Goal: Transaction & Acquisition: Purchase product/service

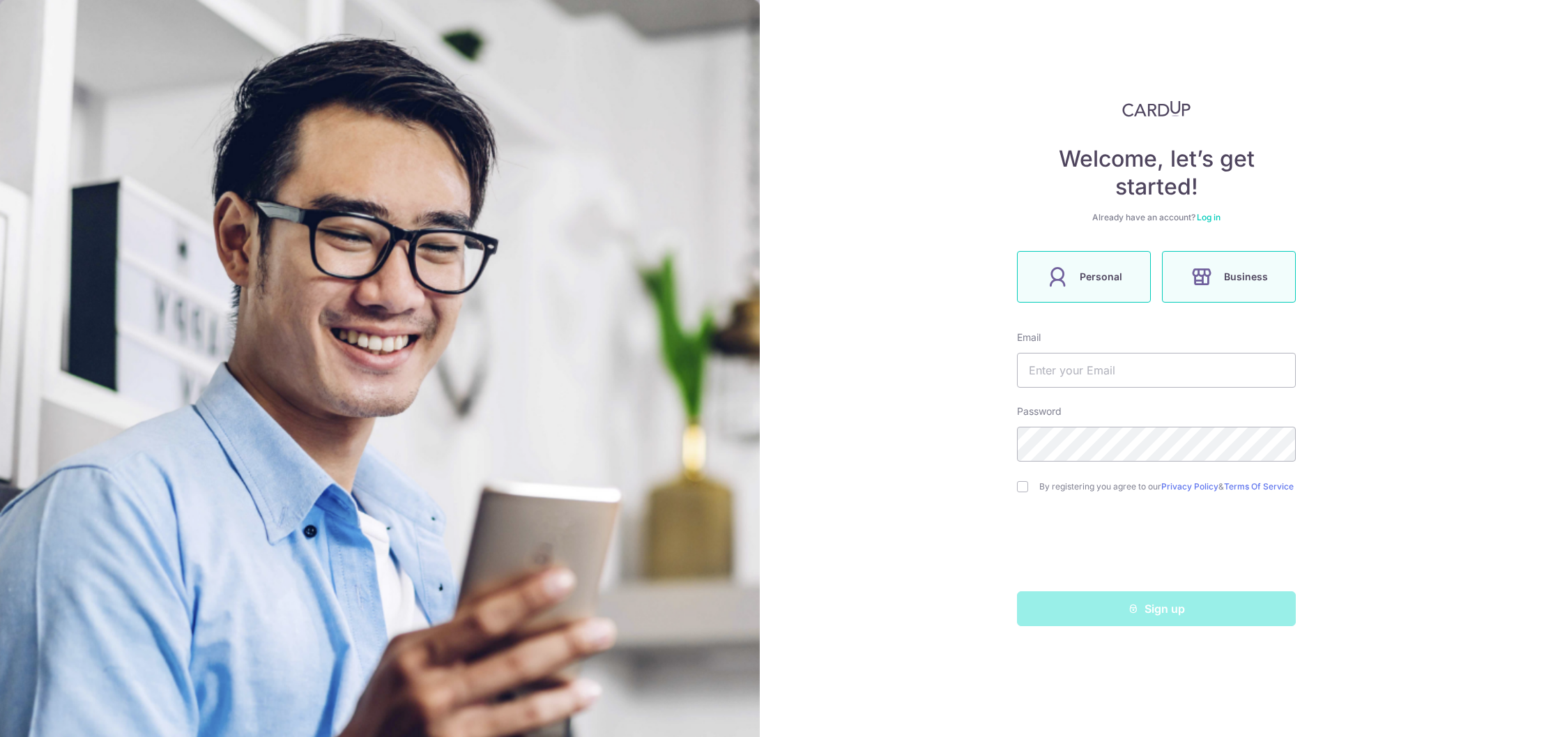
click at [1126, 280] on label "Personal" at bounding box center [1084, 277] width 134 height 52
click at [1207, 216] on link "Log in" at bounding box center [1209, 217] width 24 height 10
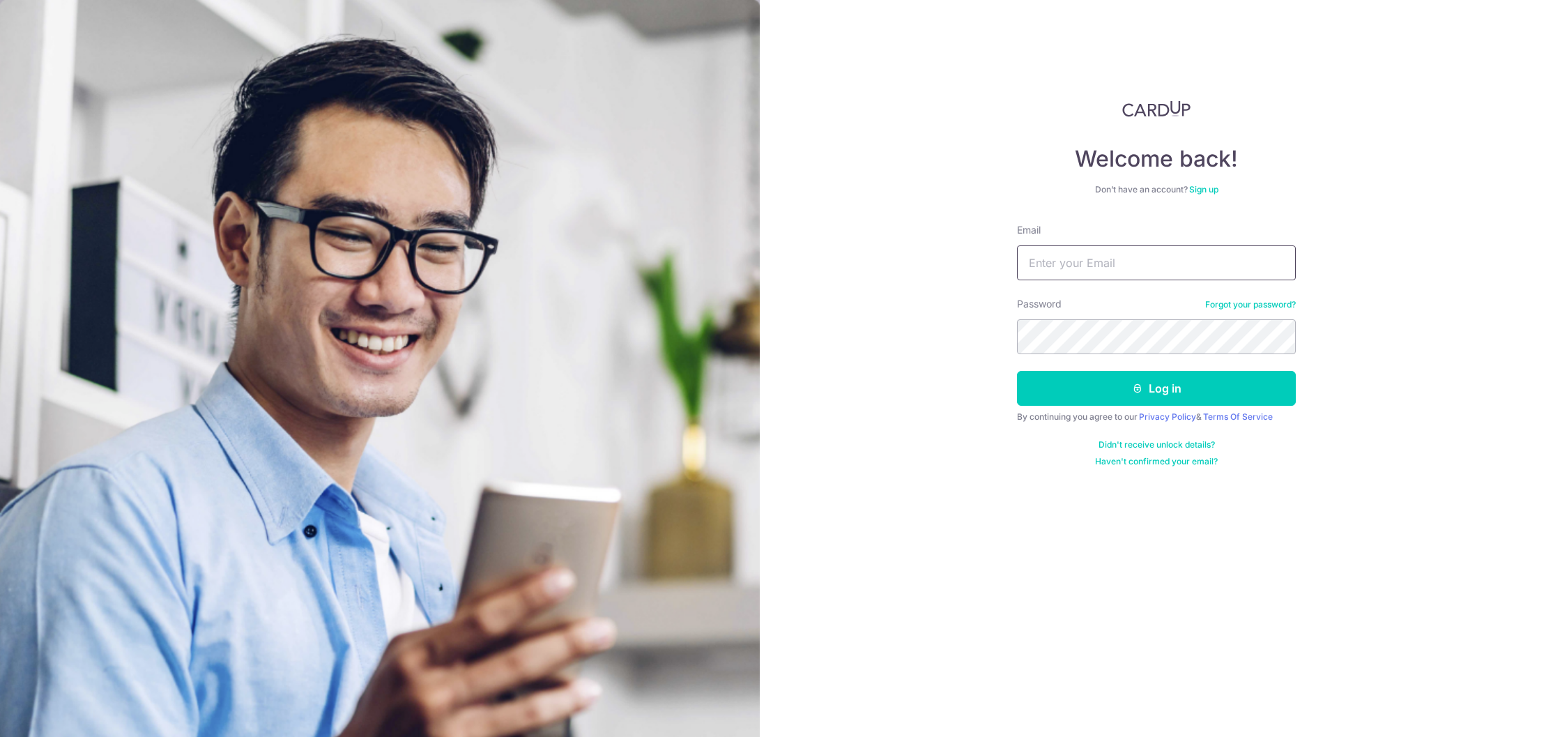
type input "gab_mum2004@yahoo.com.sg"
click at [1156, 388] on button "Log in" at bounding box center [1156, 388] width 279 height 35
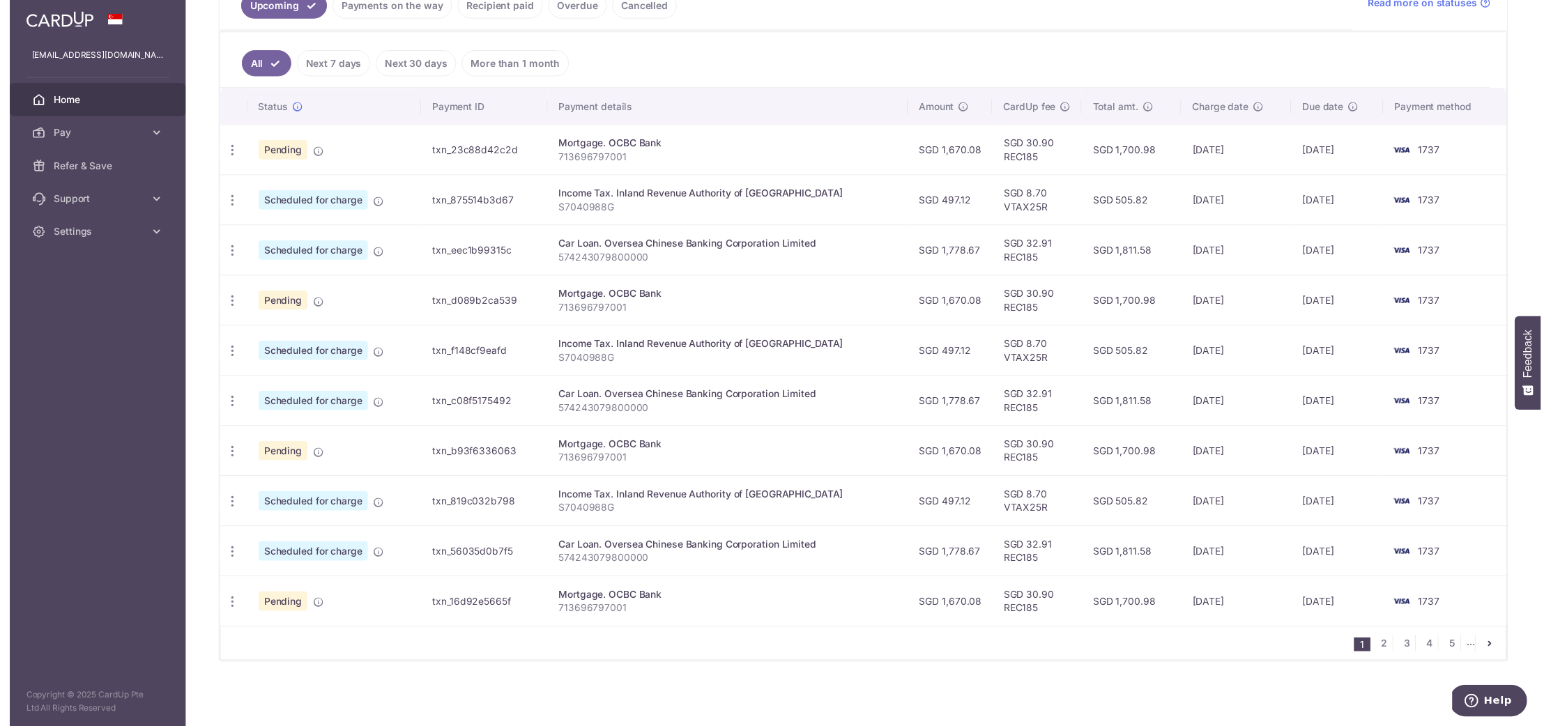
scroll to position [329, 0]
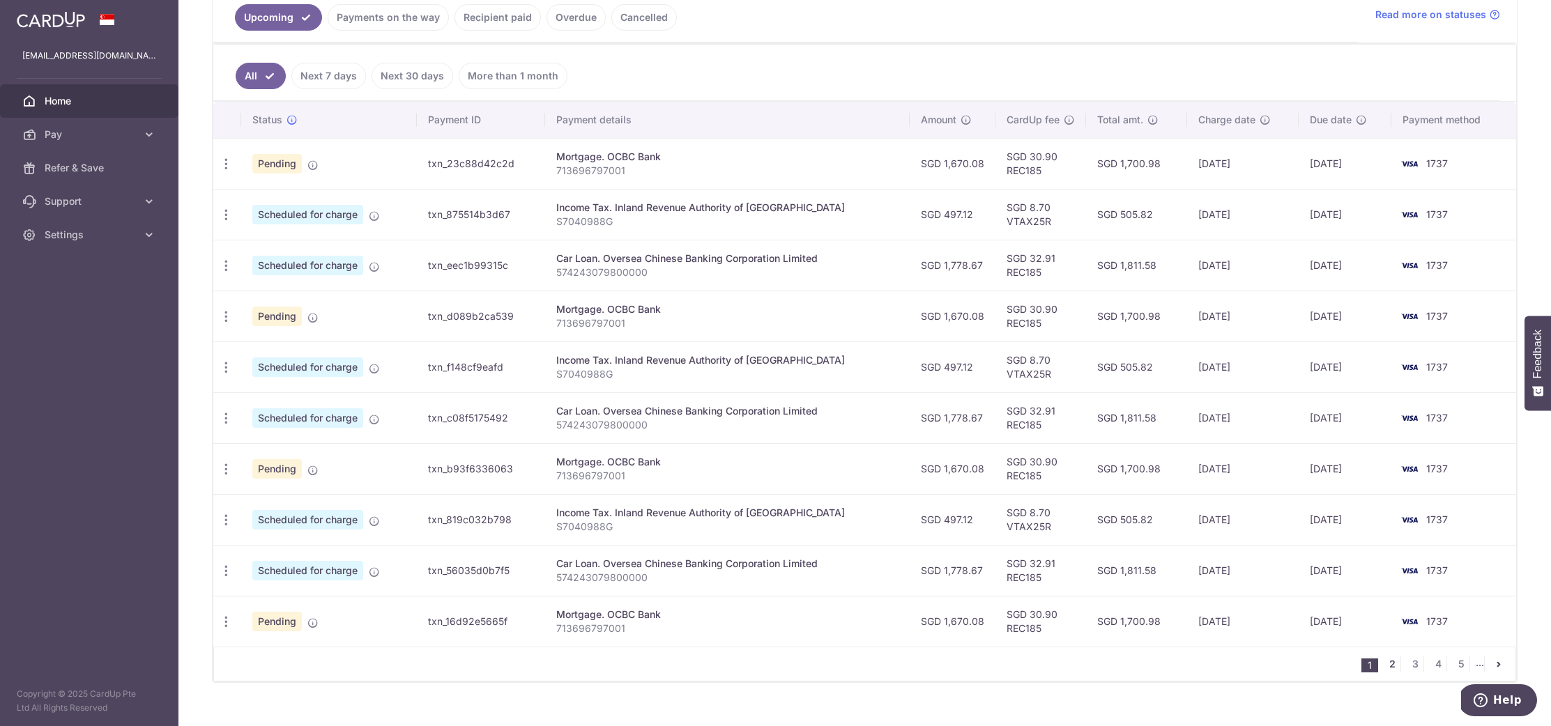
click at [1384, 666] on link "2" at bounding box center [1392, 664] width 17 height 17
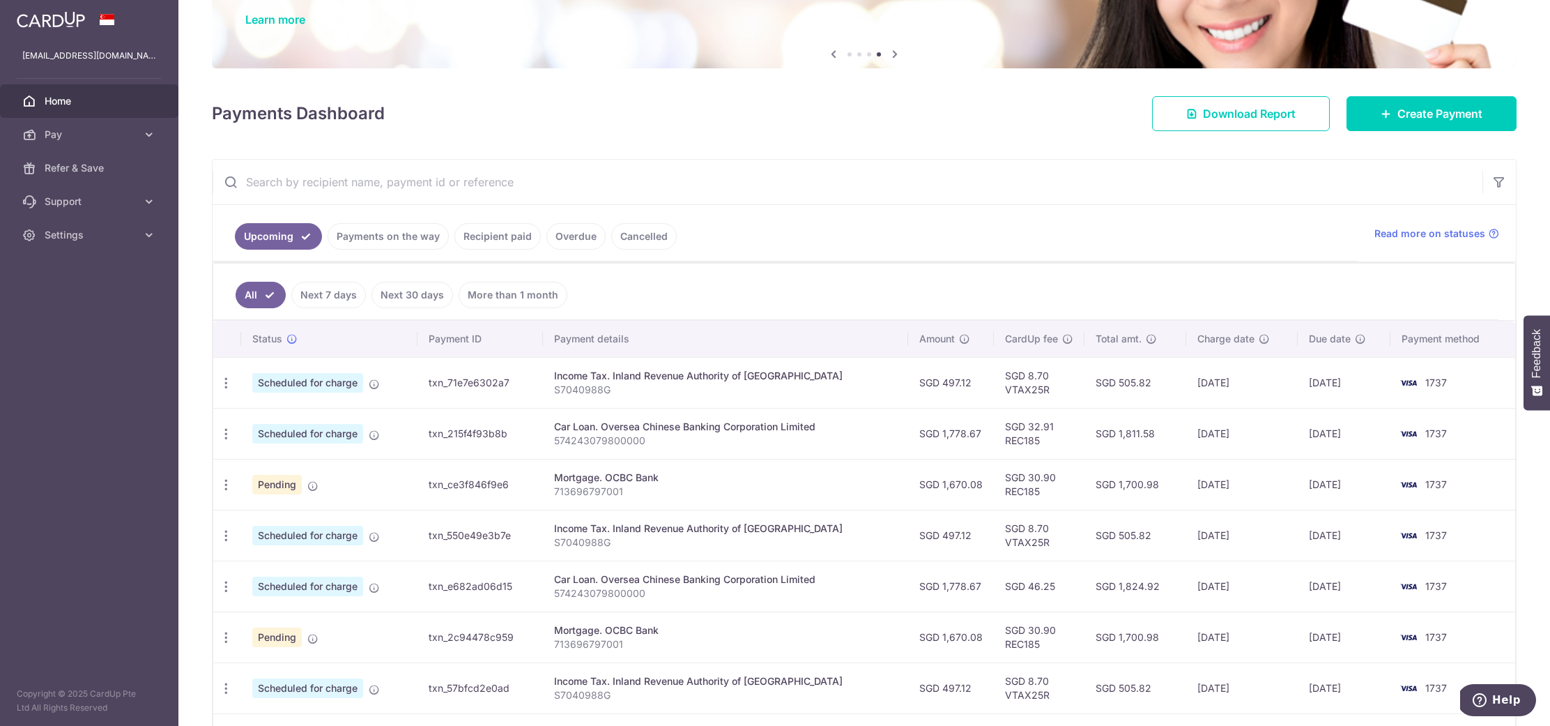
scroll to position [352, 0]
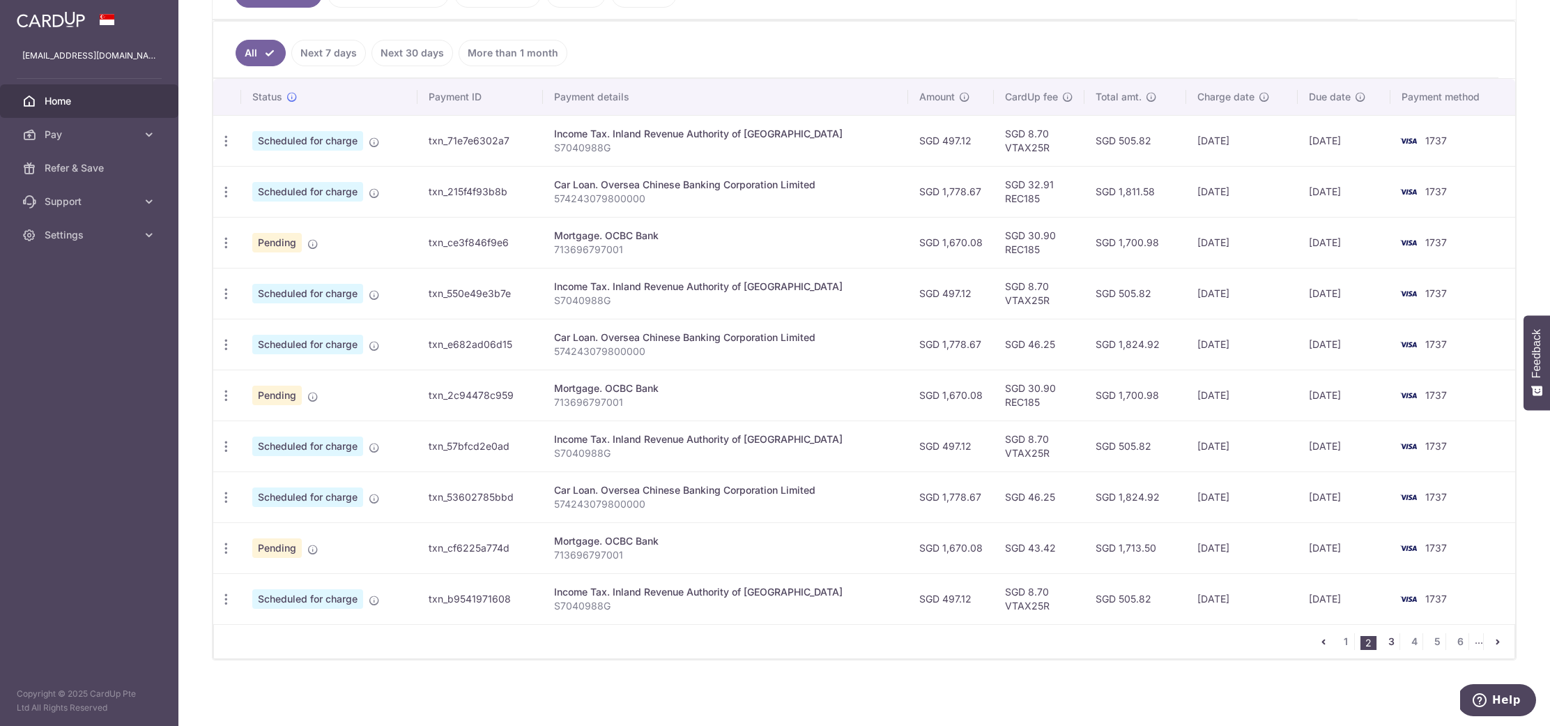
click at [1384, 645] on link "3" at bounding box center [1391, 641] width 17 height 17
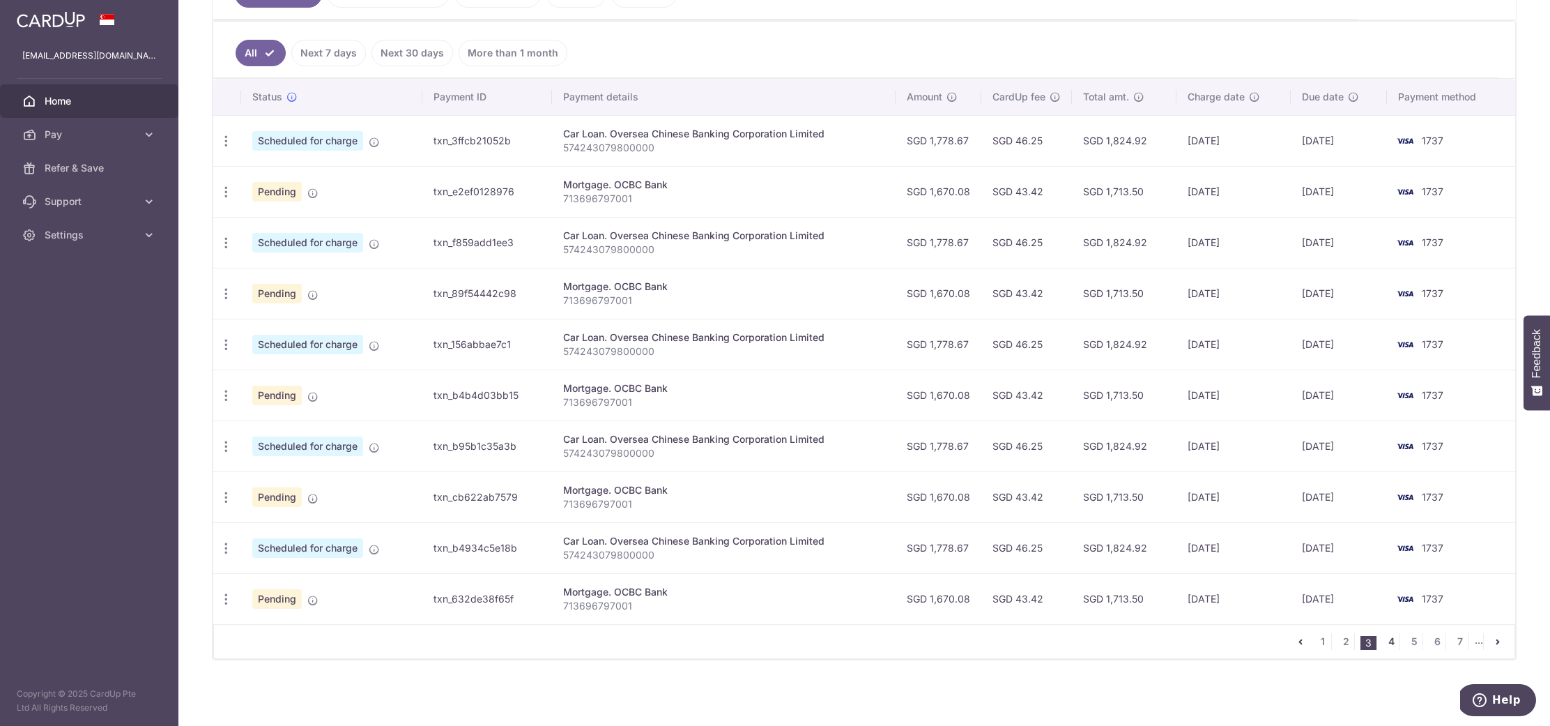
click at [1383, 640] on link "4" at bounding box center [1391, 641] width 17 height 17
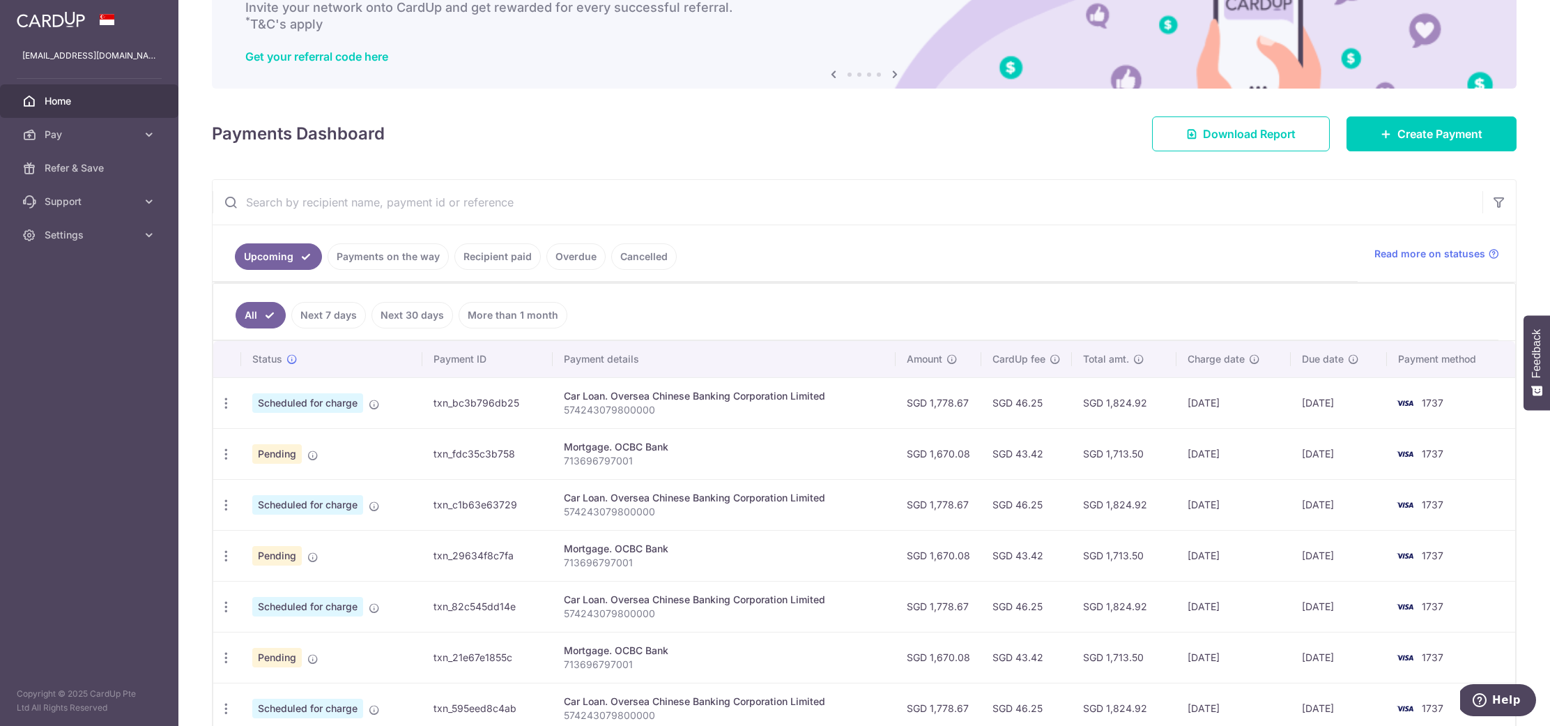
scroll to position [351, 0]
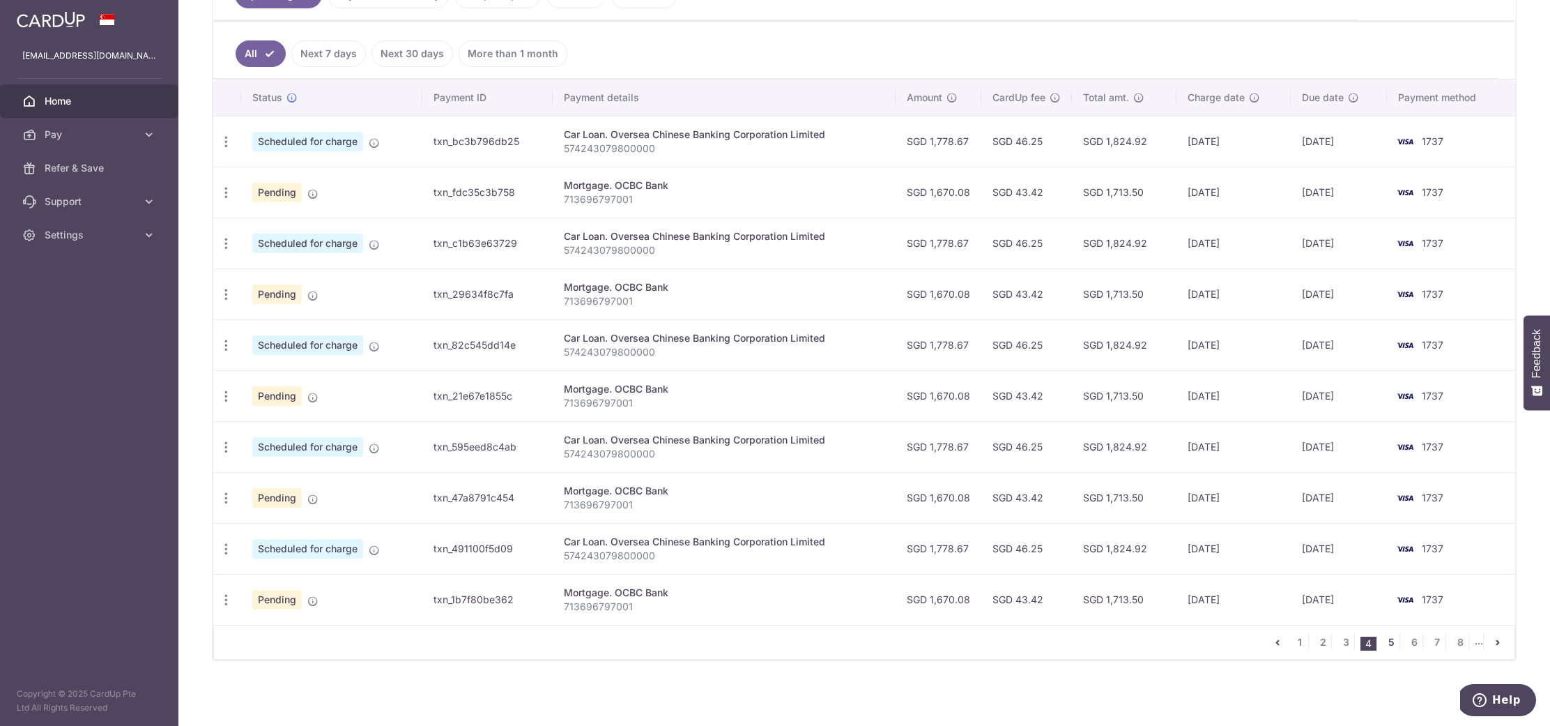
click at [1383, 636] on link "5" at bounding box center [1391, 642] width 17 height 17
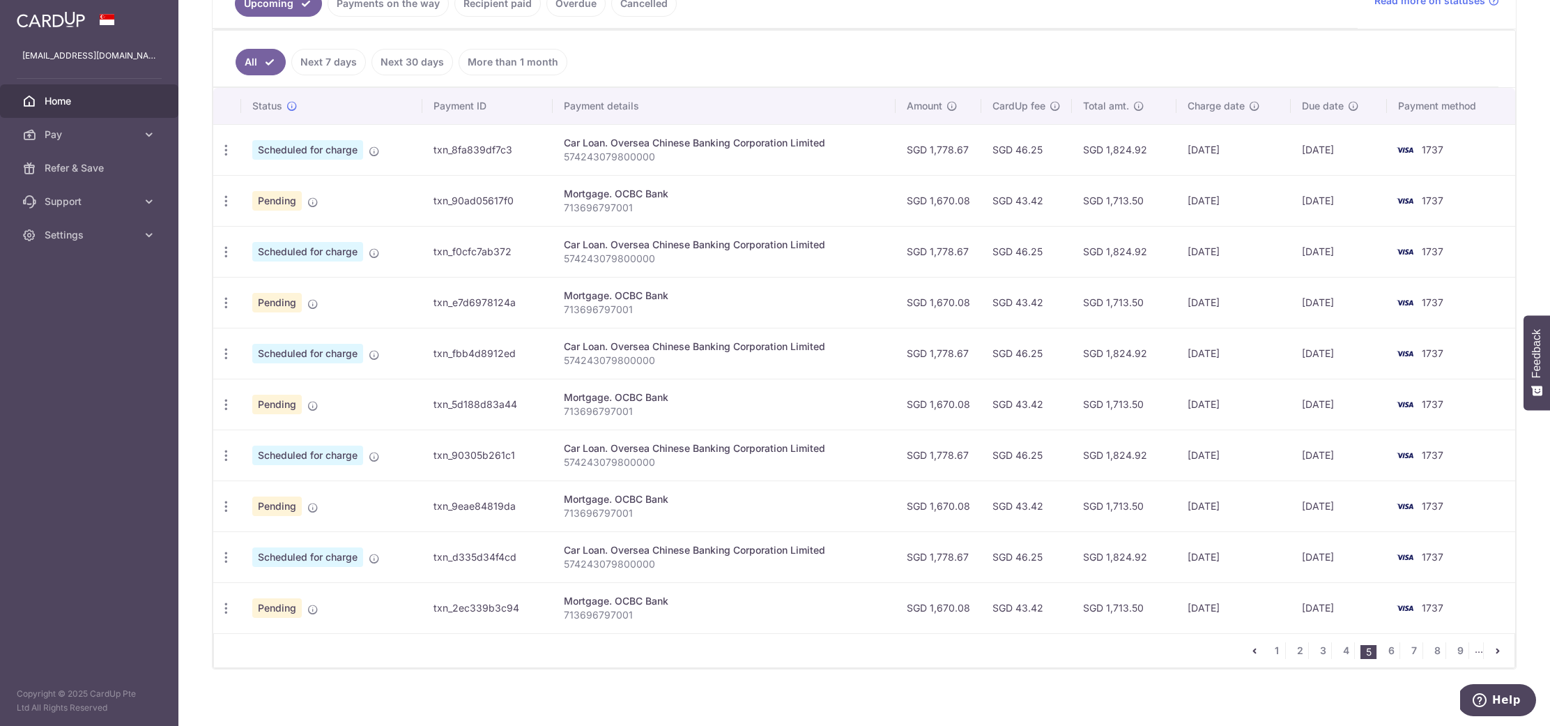
scroll to position [352, 0]
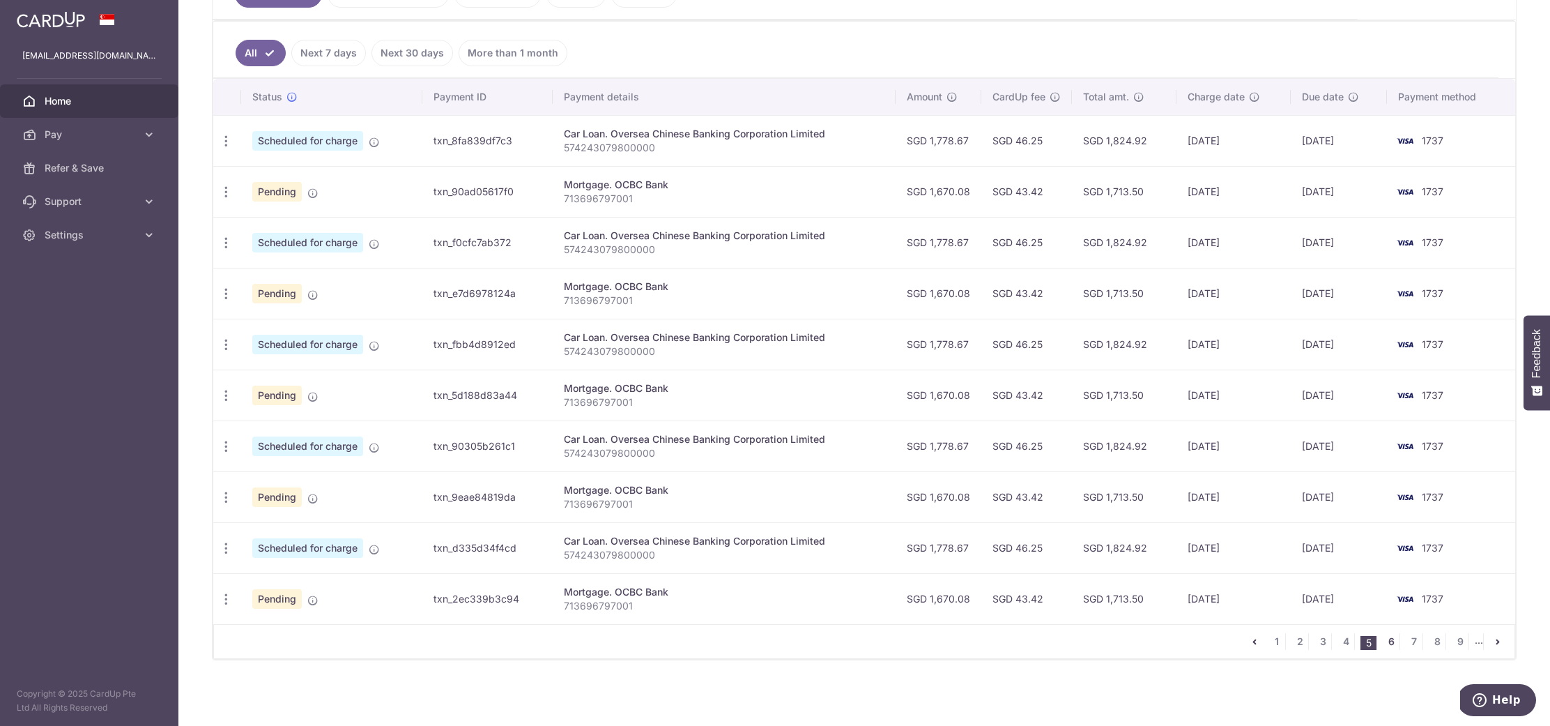
click at [1388, 643] on link "6" at bounding box center [1391, 641] width 17 height 17
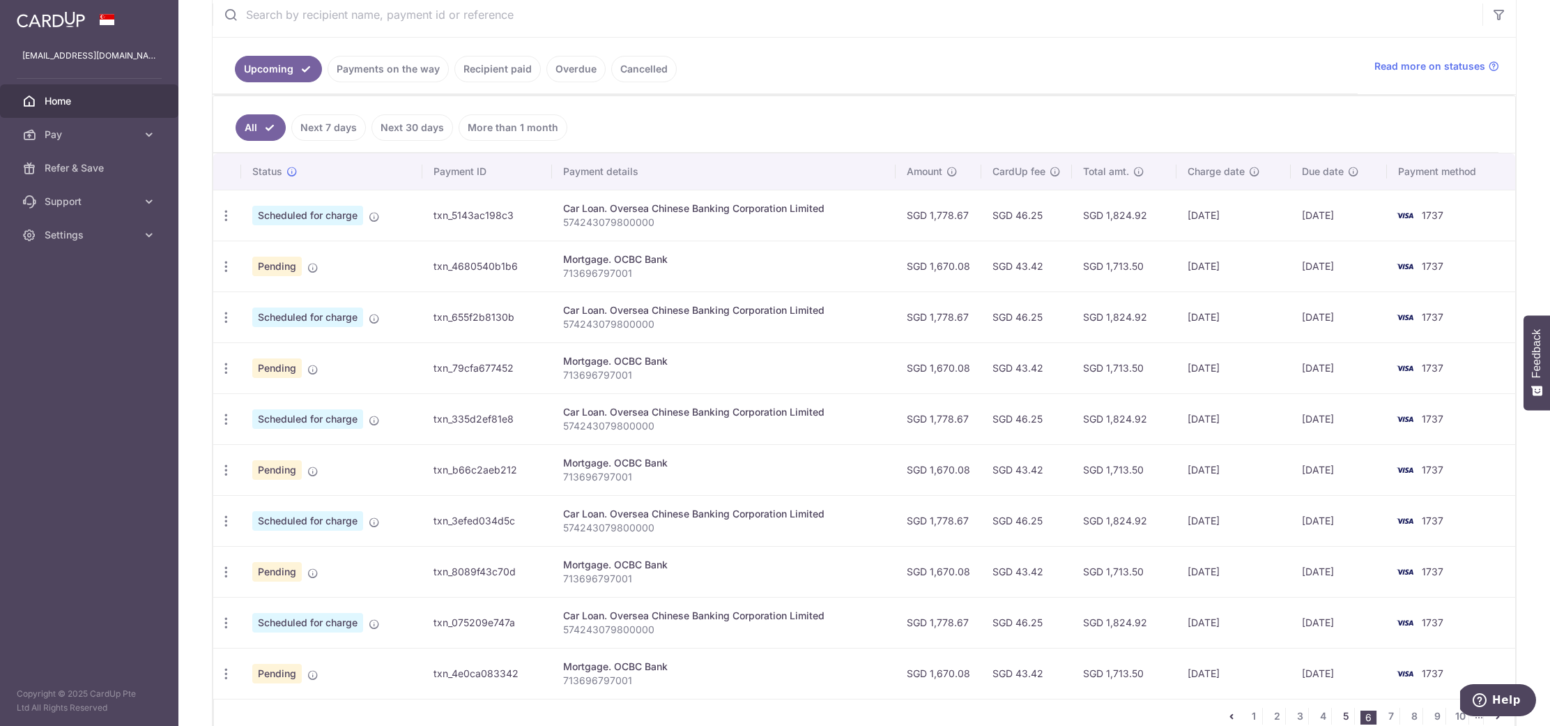
click at [1344, 716] on link "5" at bounding box center [1346, 715] width 17 height 17
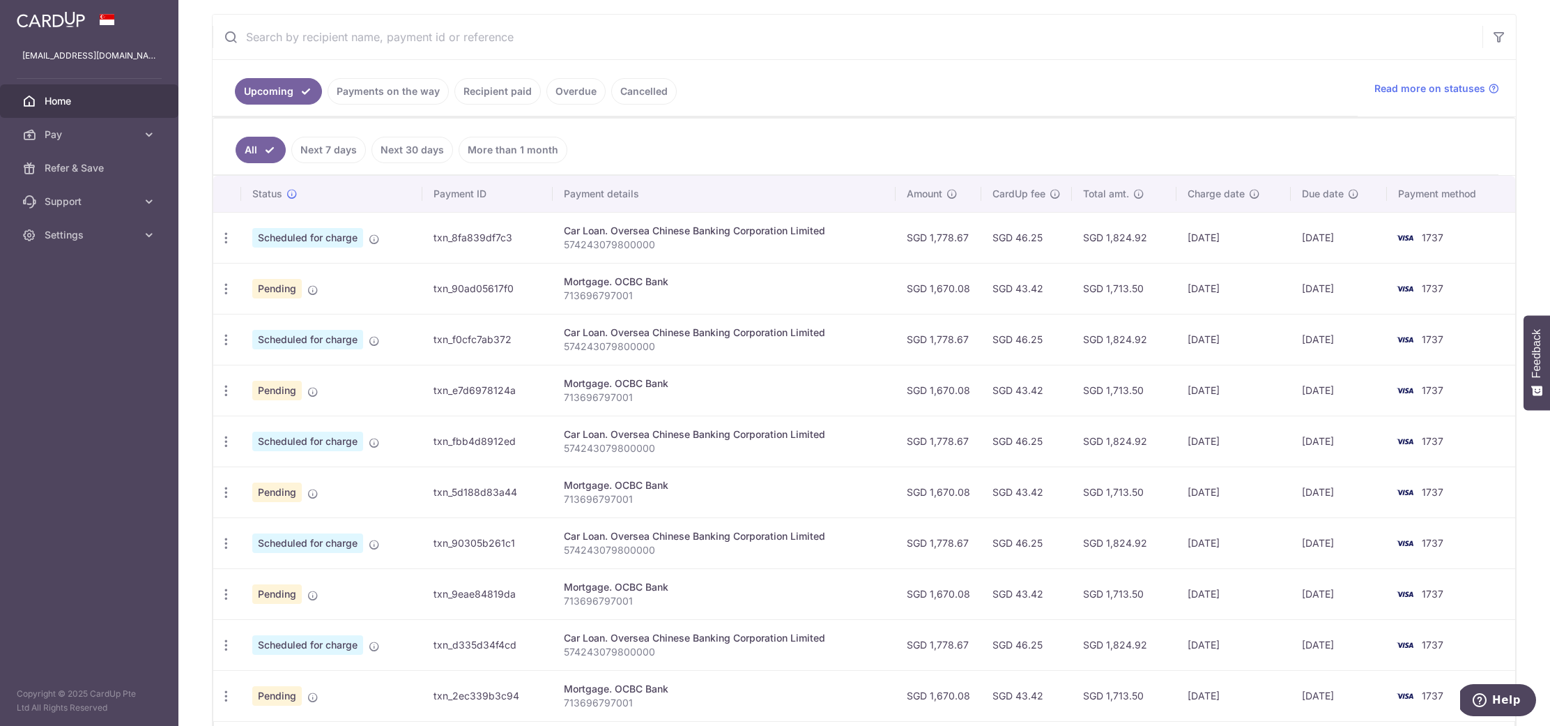
scroll to position [155, 0]
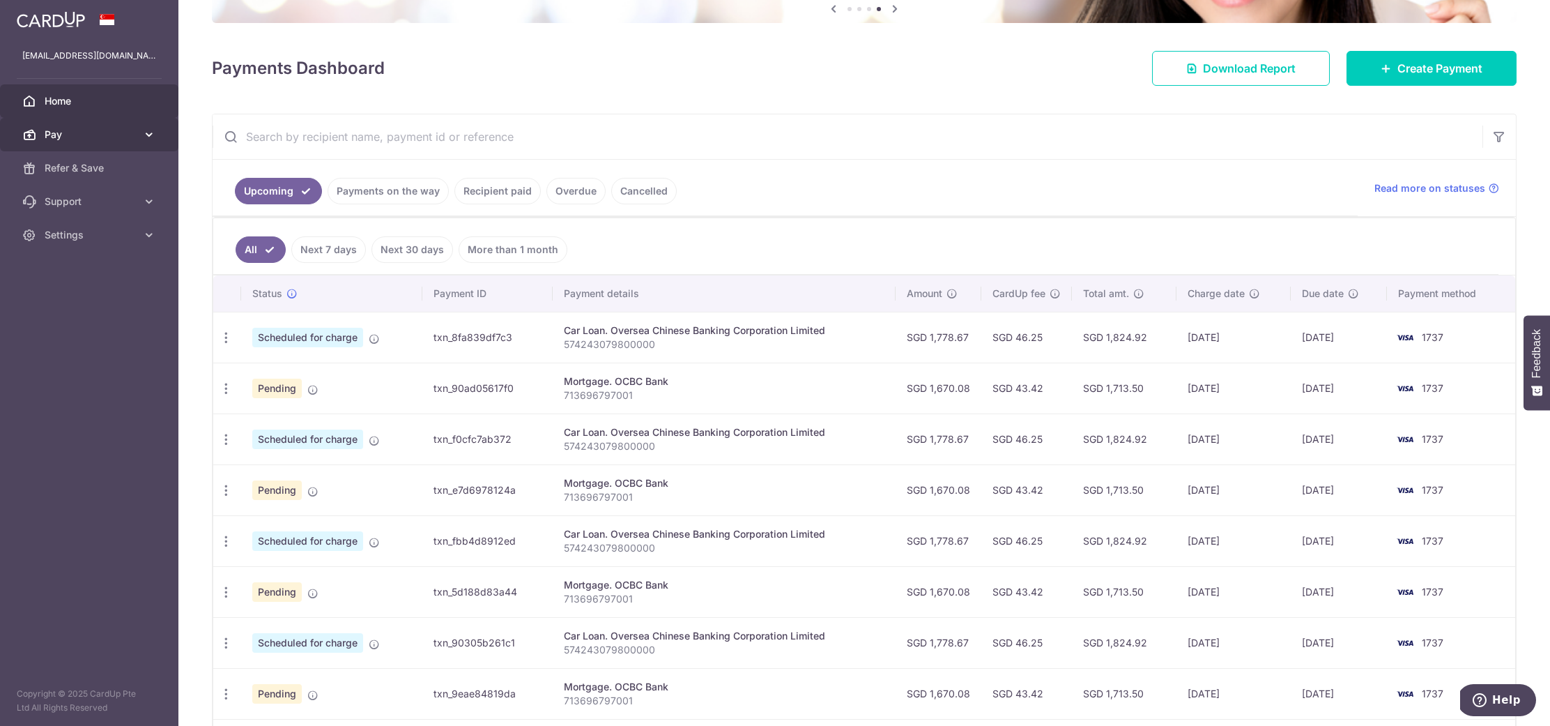
click at [62, 136] on span "Pay" at bounding box center [91, 135] width 92 height 14
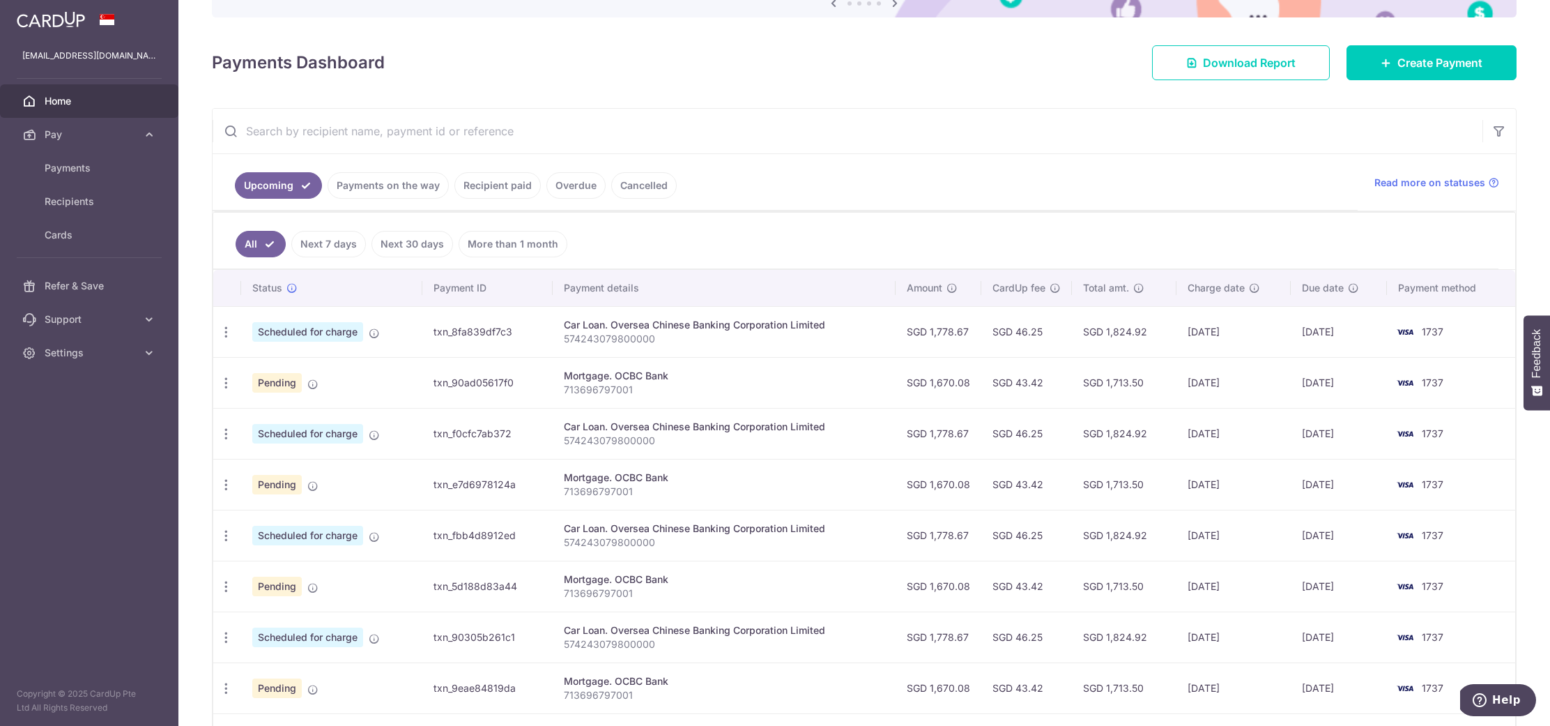
scroll to position [147, 0]
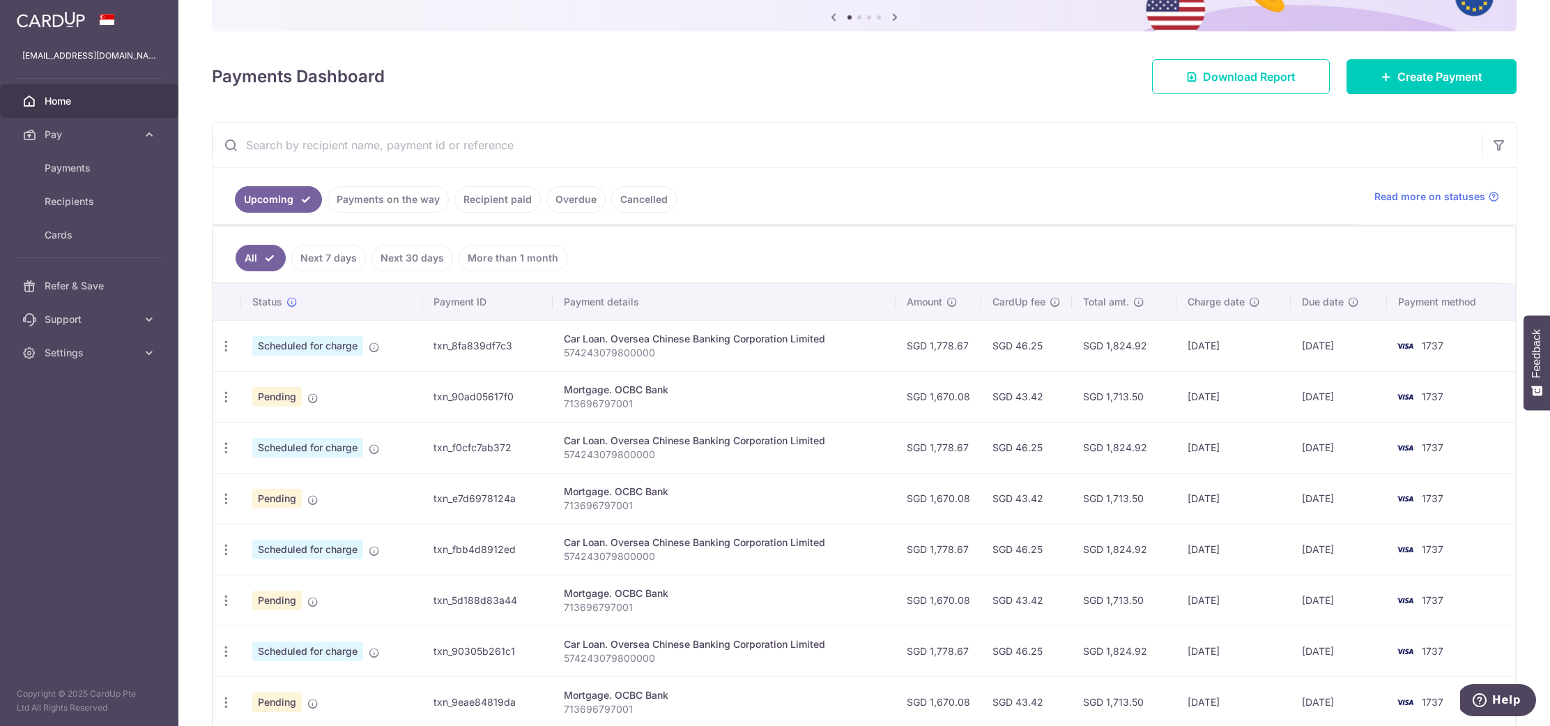
click at [488, 206] on link "Recipient paid" at bounding box center [497, 199] width 86 height 26
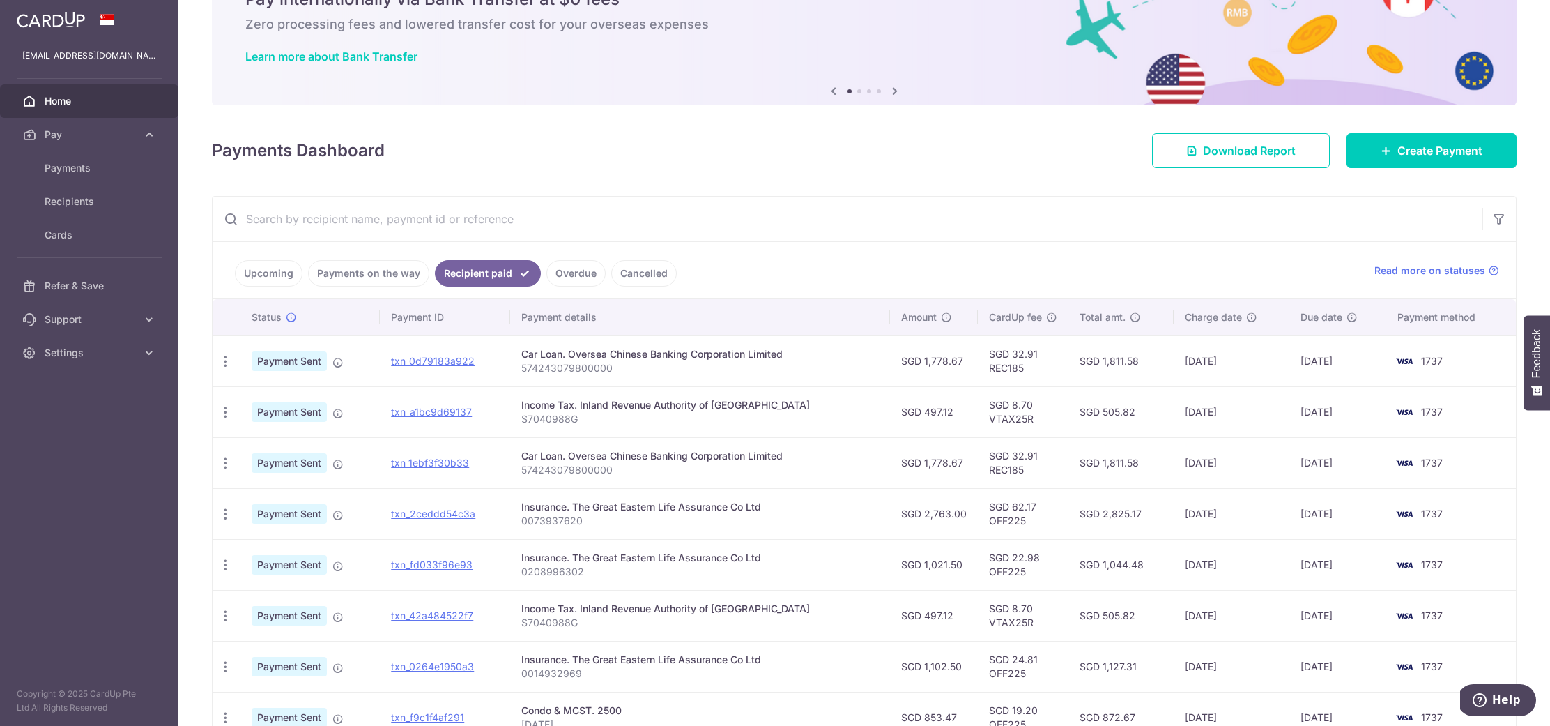
scroll to position [293, 0]
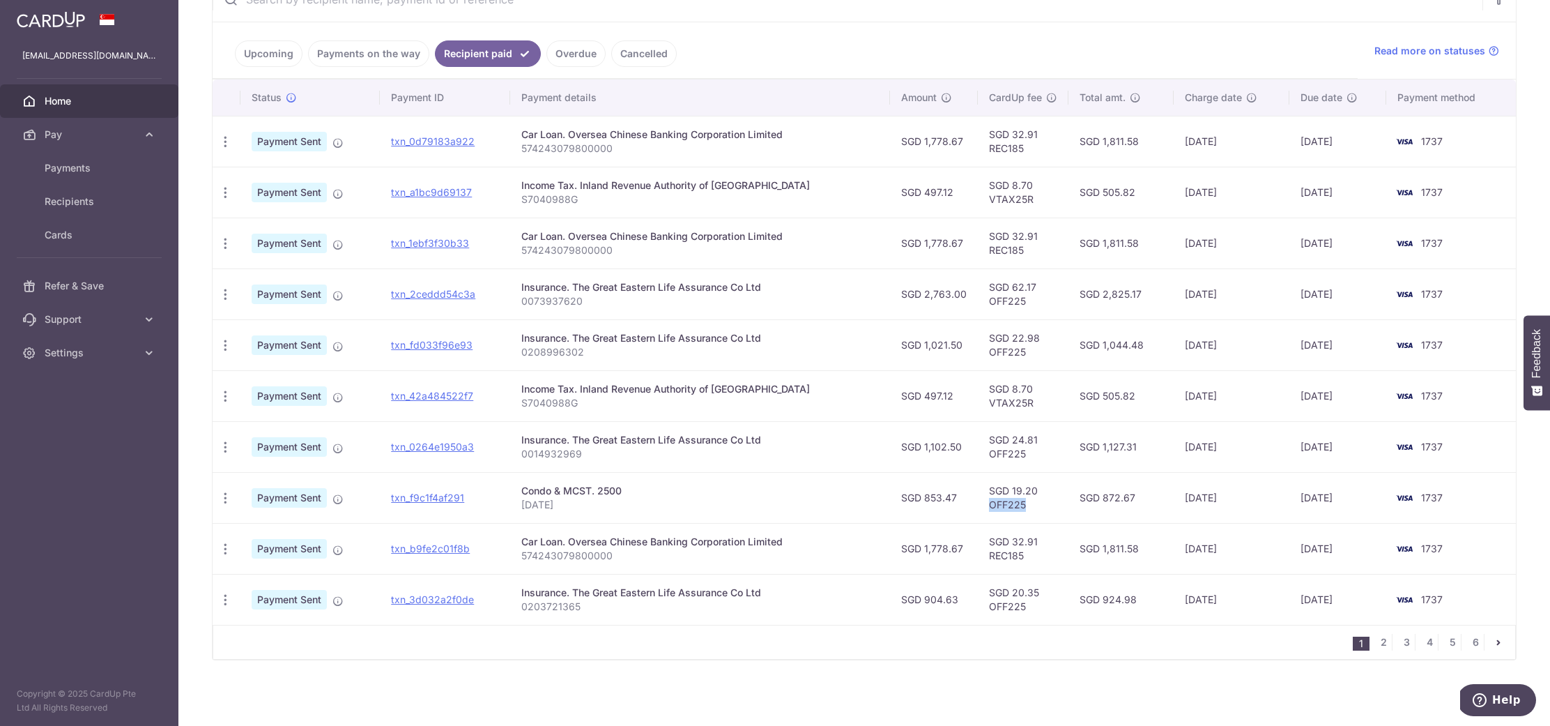
drag, startPoint x: 1016, startPoint y: 506, endPoint x: 972, endPoint y: 505, distance: 44.6
click at [978, 505] on td "SGD 19.20 OFF225" at bounding box center [1023, 497] width 91 height 51
copy td "OFF225"
click at [57, 138] on span "Pay" at bounding box center [91, 135] width 92 height 14
click at [61, 139] on span "Pay" at bounding box center [91, 135] width 92 height 14
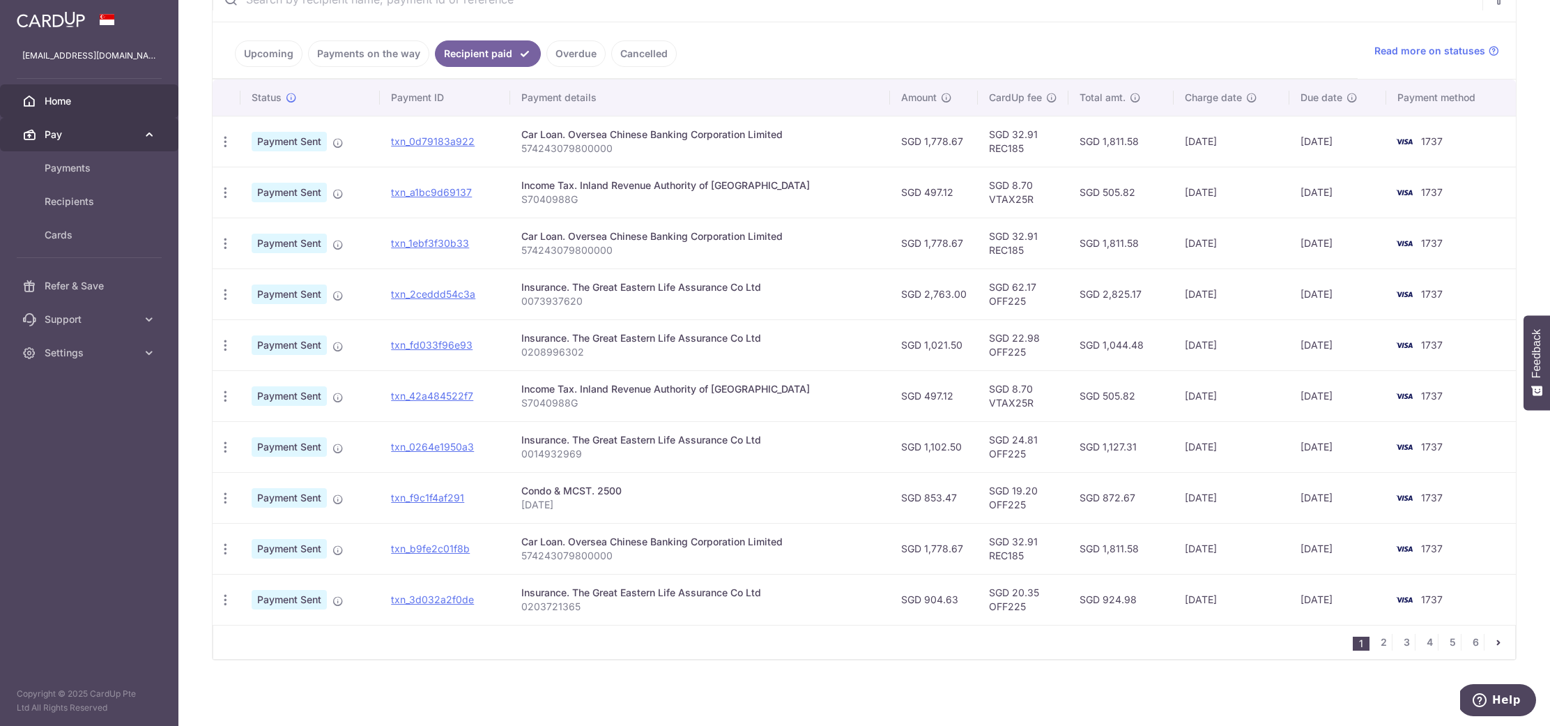
click at [63, 141] on link "Pay" at bounding box center [89, 134] width 178 height 33
click at [62, 141] on span "Pay" at bounding box center [91, 135] width 92 height 14
click at [68, 175] on link "Payments" at bounding box center [89, 167] width 178 height 33
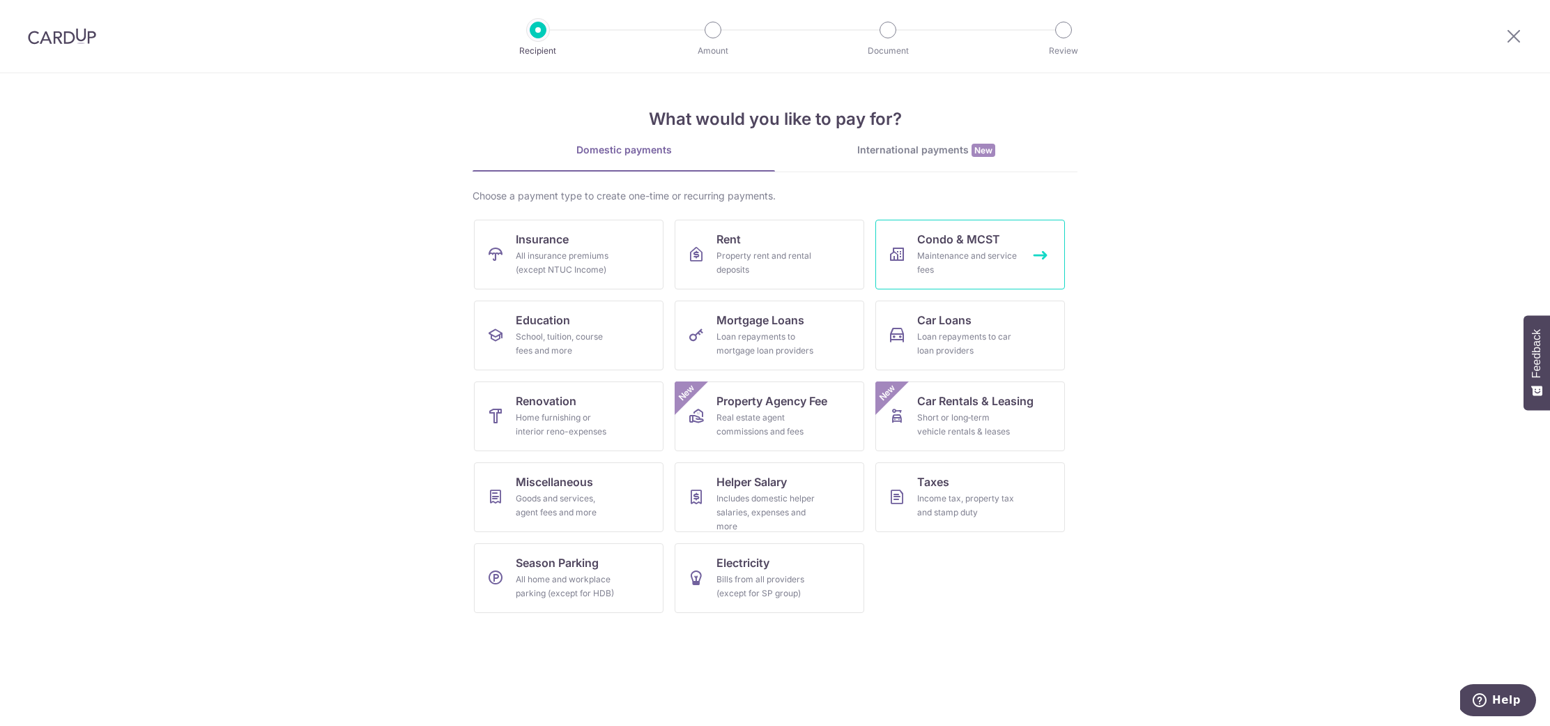
click at [922, 269] on div "Maintenance and service fees" at bounding box center [967, 263] width 100 height 28
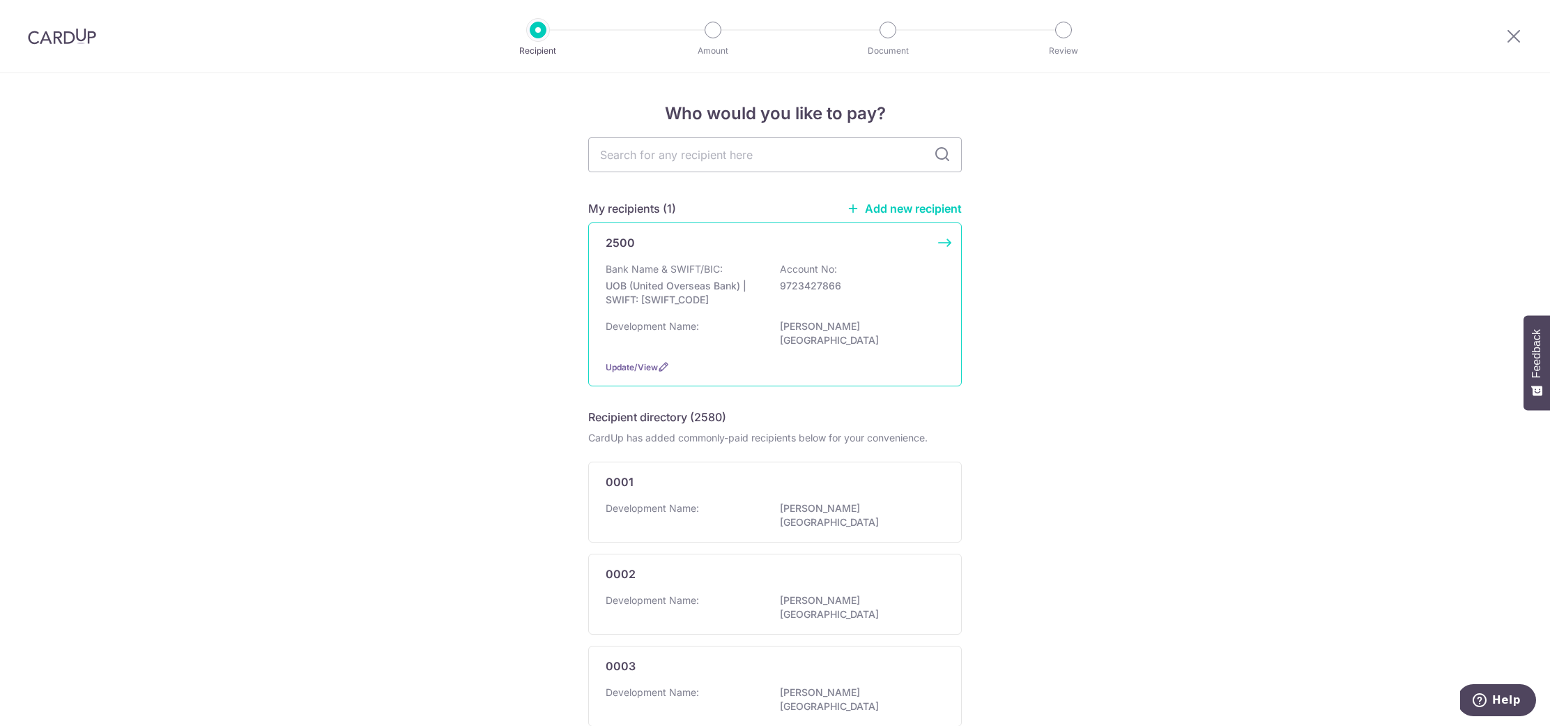
click at [659, 274] on p "Bank Name & SWIFT/BIC:" at bounding box center [664, 269] width 117 height 14
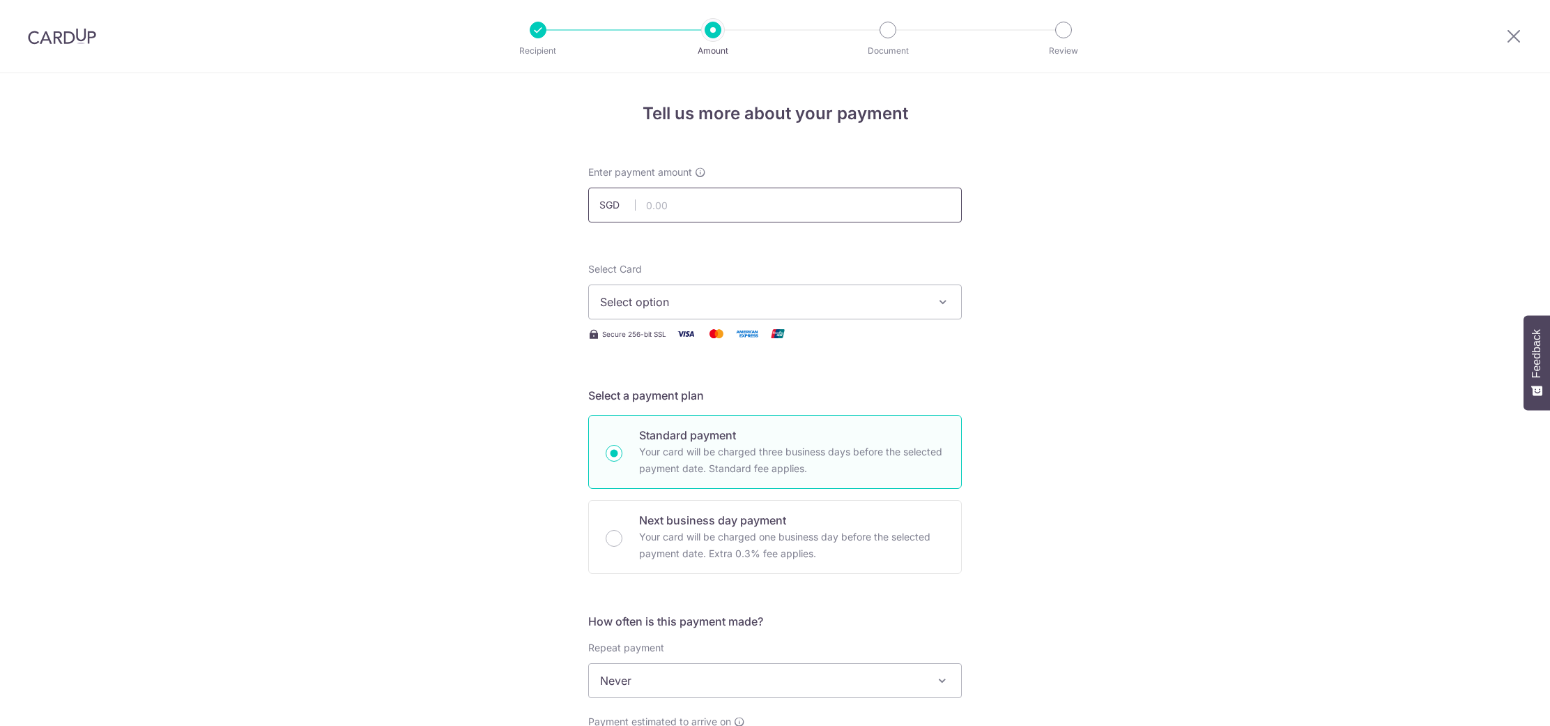
click at [659, 213] on input "text" at bounding box center [775, 204] width 374 height 35
type input "853.47"
click at [604, 303] on span "Select option" at bounding box center [762, 301] width 325 height 17
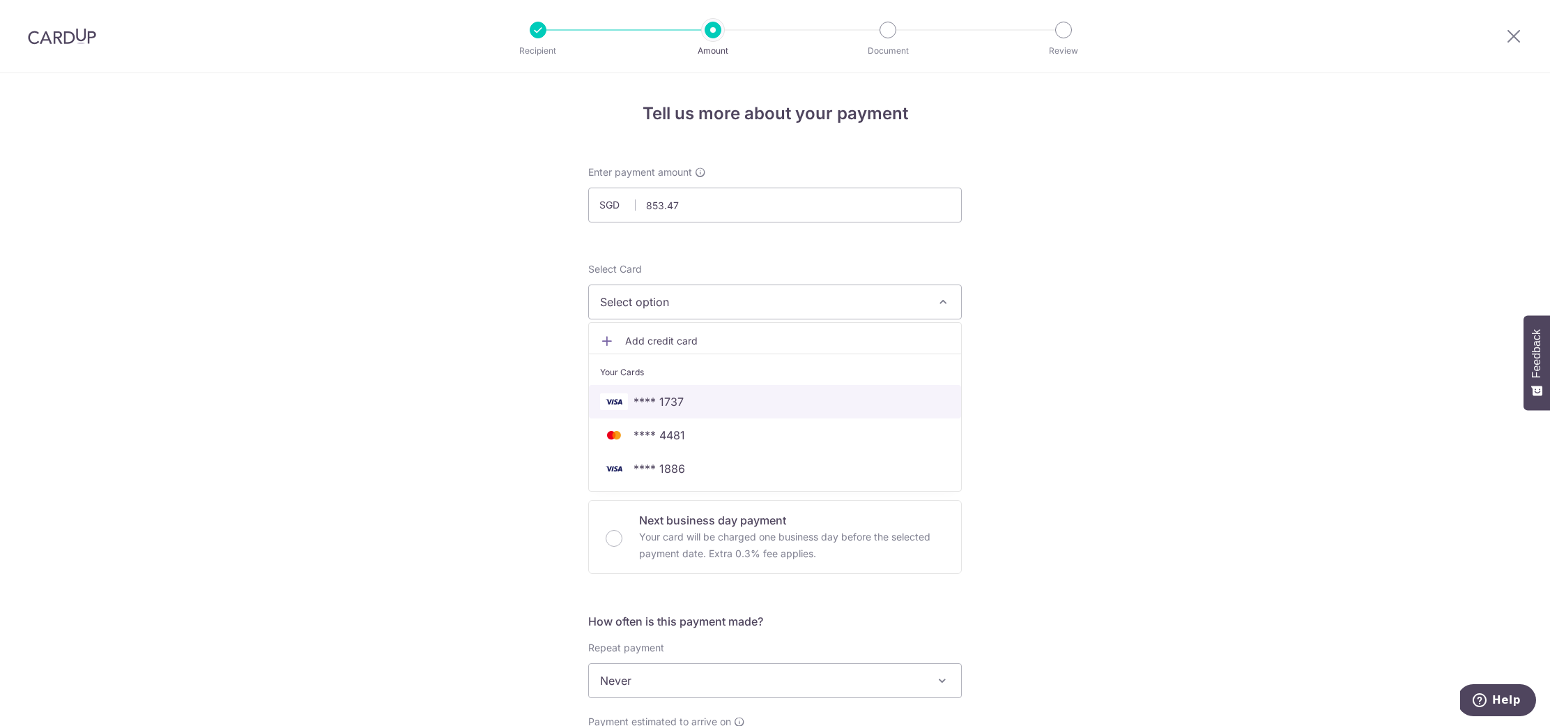
click at [657, 400] on span "**** 1737" at bounding box center [659, 401] width 50 height 17
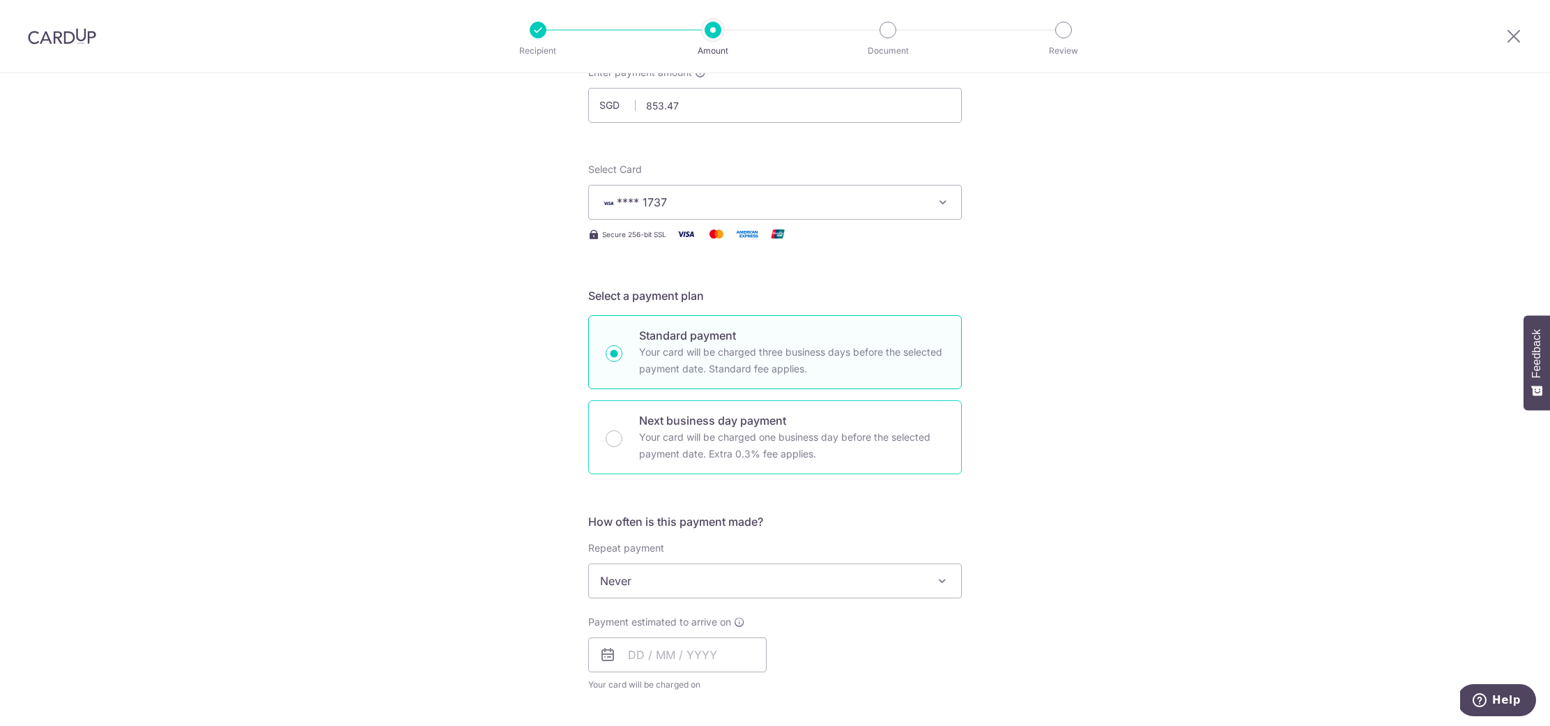
scroll to position [196, 0]
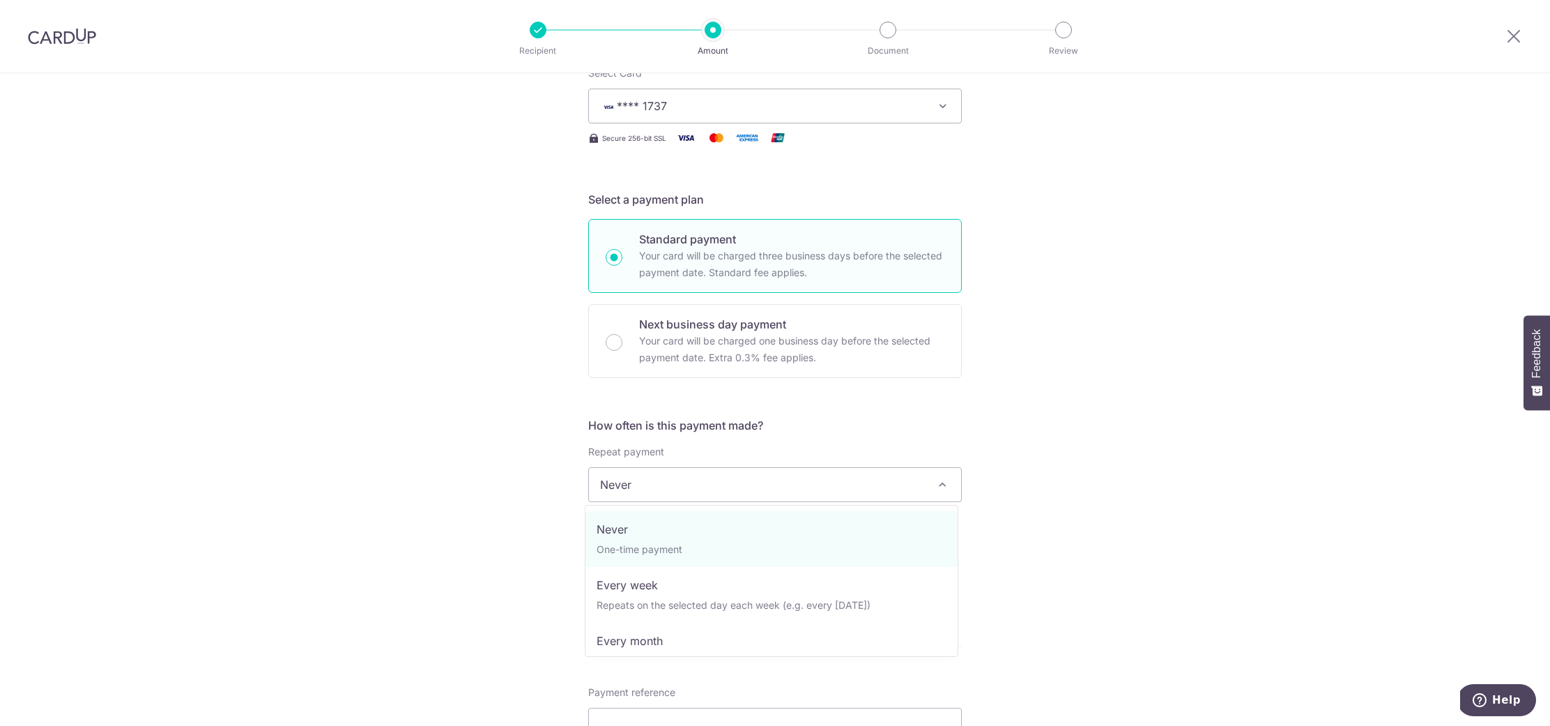
click at [629, 493] on span "Never" at bounding box center [775, 484] width 372 height 33
click at [630, 494] on span "Never" at bounding box center [775, 484] width 372 height 33
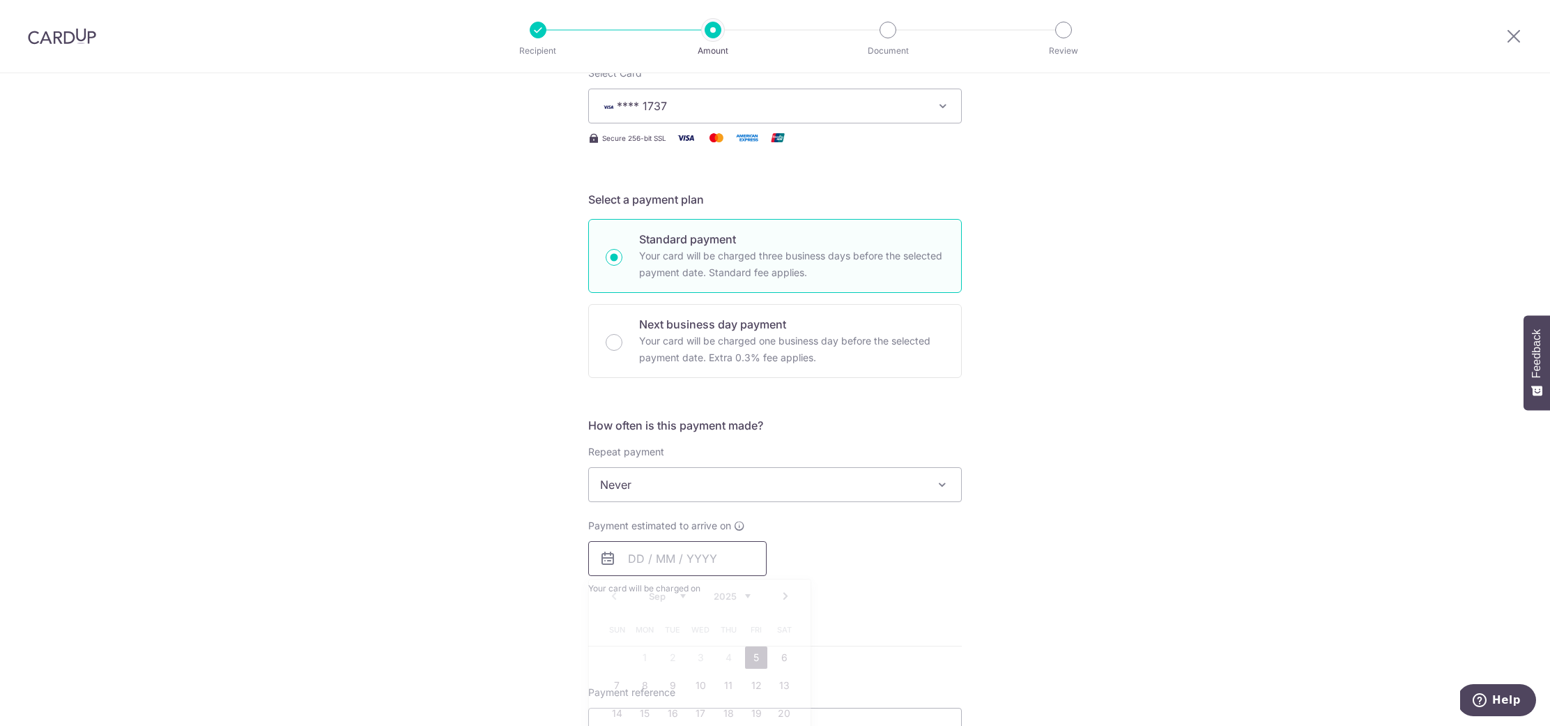
click at [655, 560] on input "text" at bounding box center [677, 558] width 178 height 35
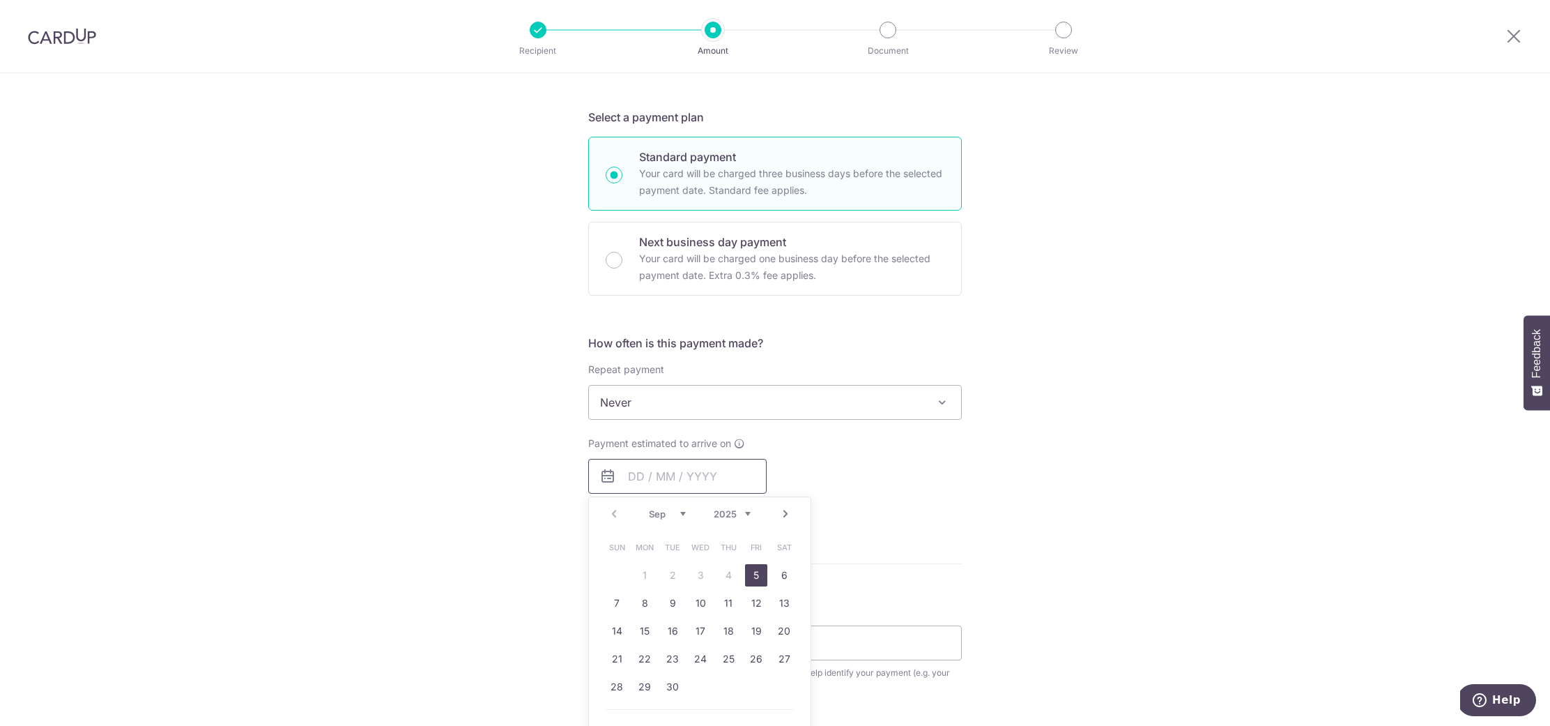
scroll to position [518, 0]
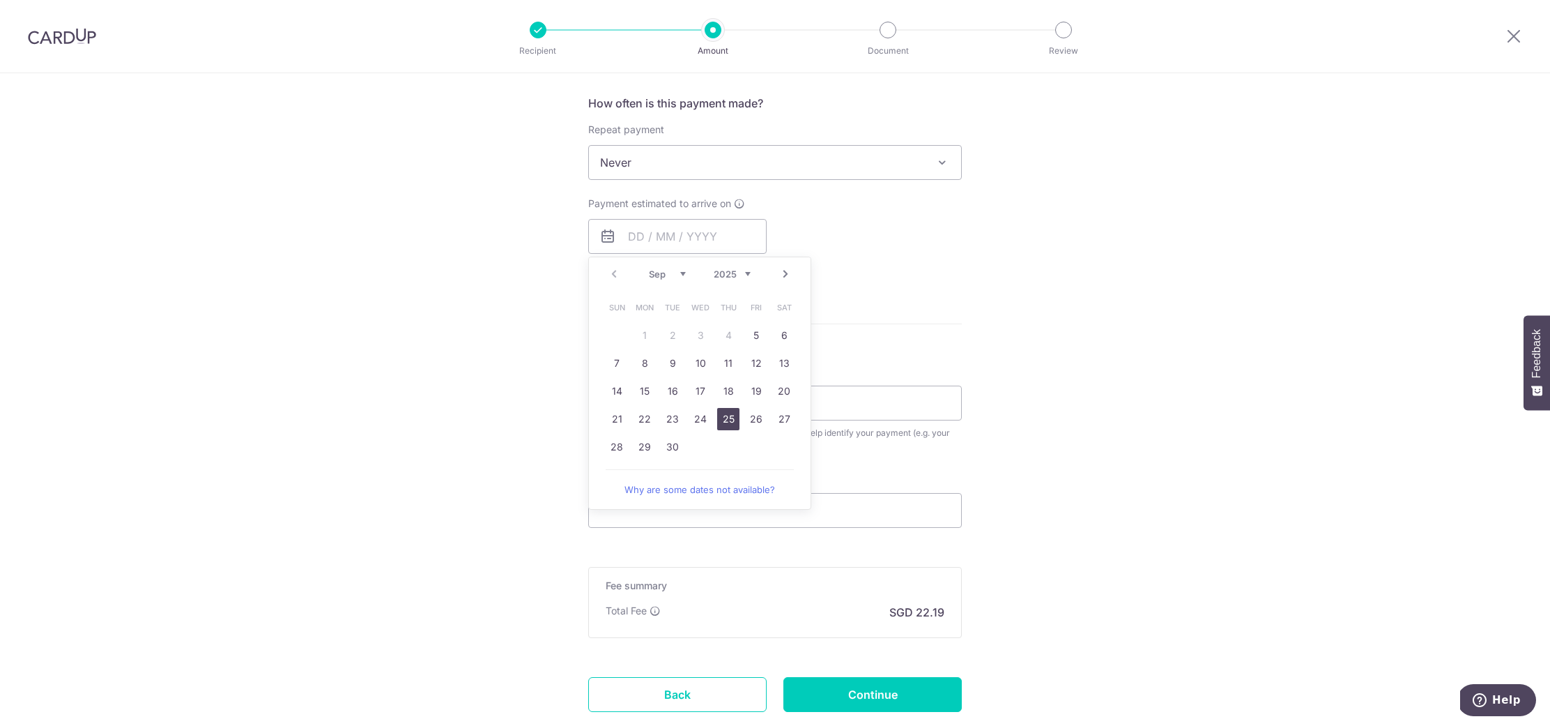
click at [733, 423] on link "25" at bounding box center [728, 419] width 22 height 22
type input "25/09/2025"
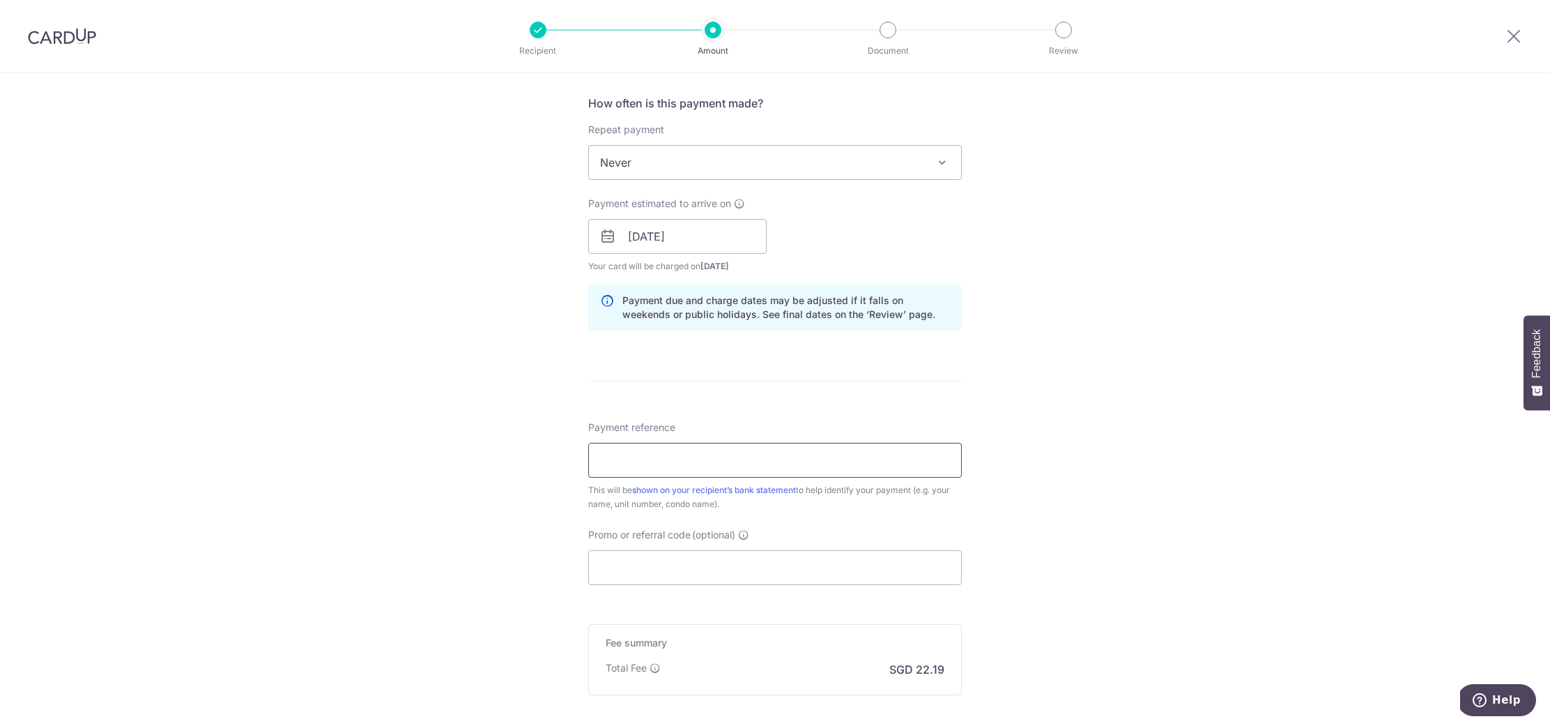
click at [682, 466] on input "Payment reference" at bounding box center [775, 460] width 374 height 35
type input "23-01-10"
click at [678, 559] on input "Promo or referral code (optional)" at bounding box center [775, 567] width 374 height 35
paste input "OFF225"
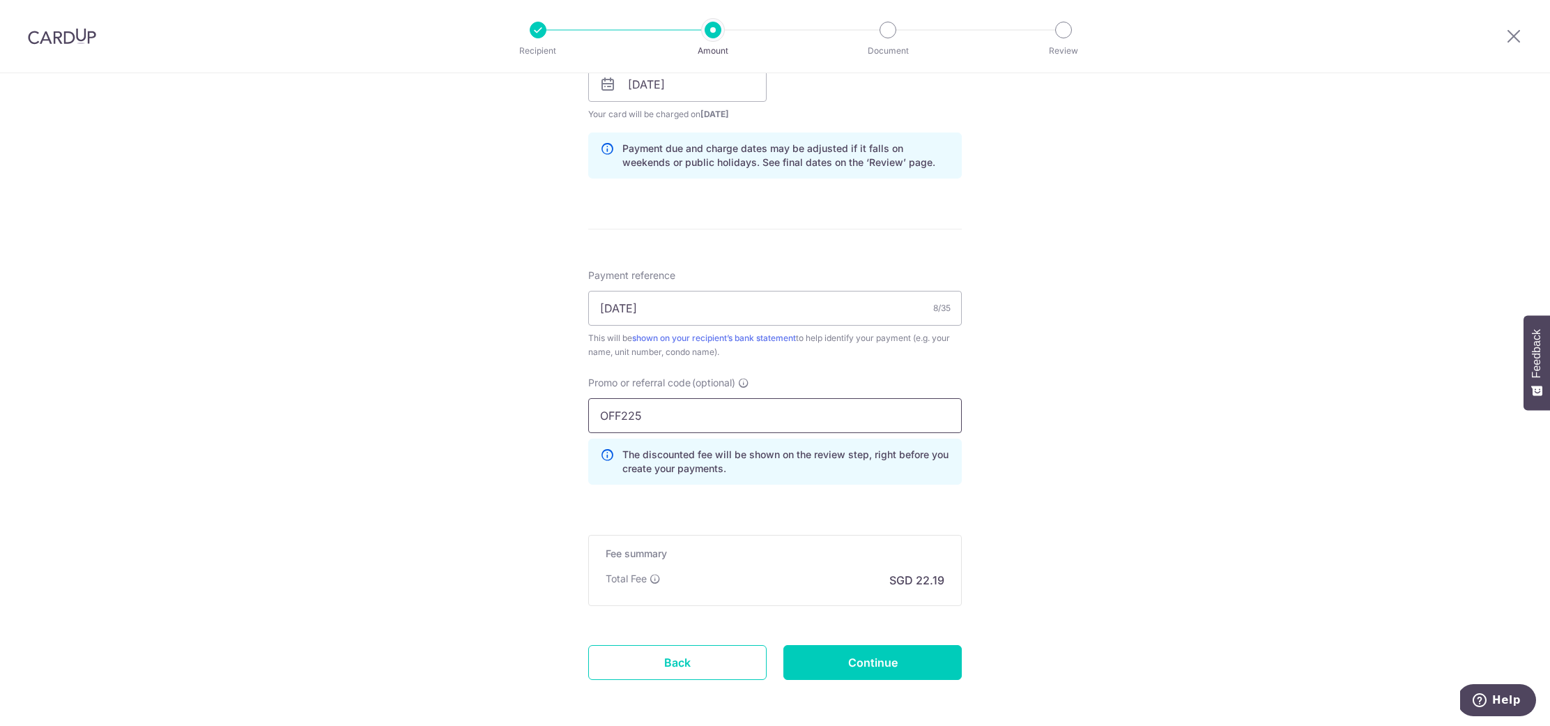
scroll to position [728, 0]
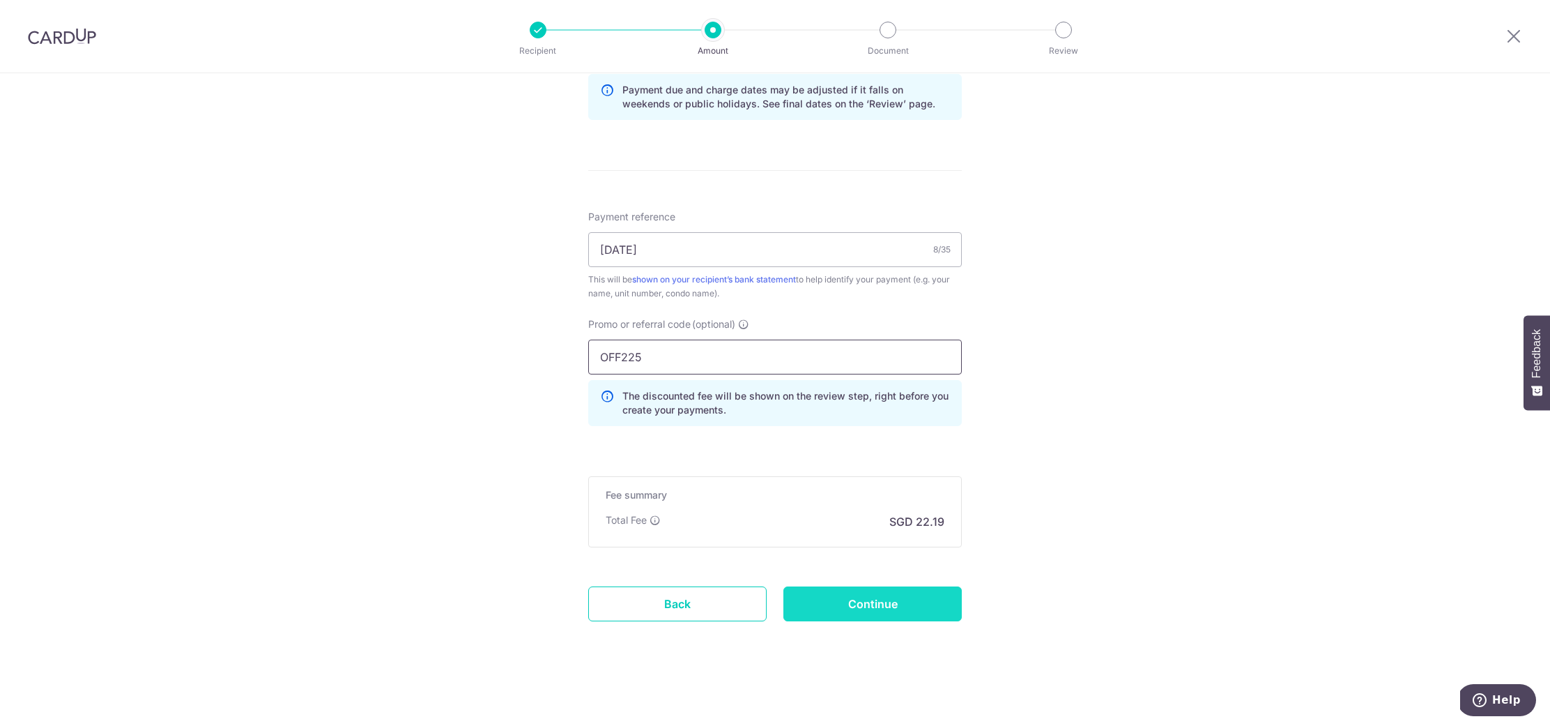
type input "OFF225"
click at [820, 592] on input "Continue" at bounding box center [872, 603] width 178 height 35
type input "Create Schedule"
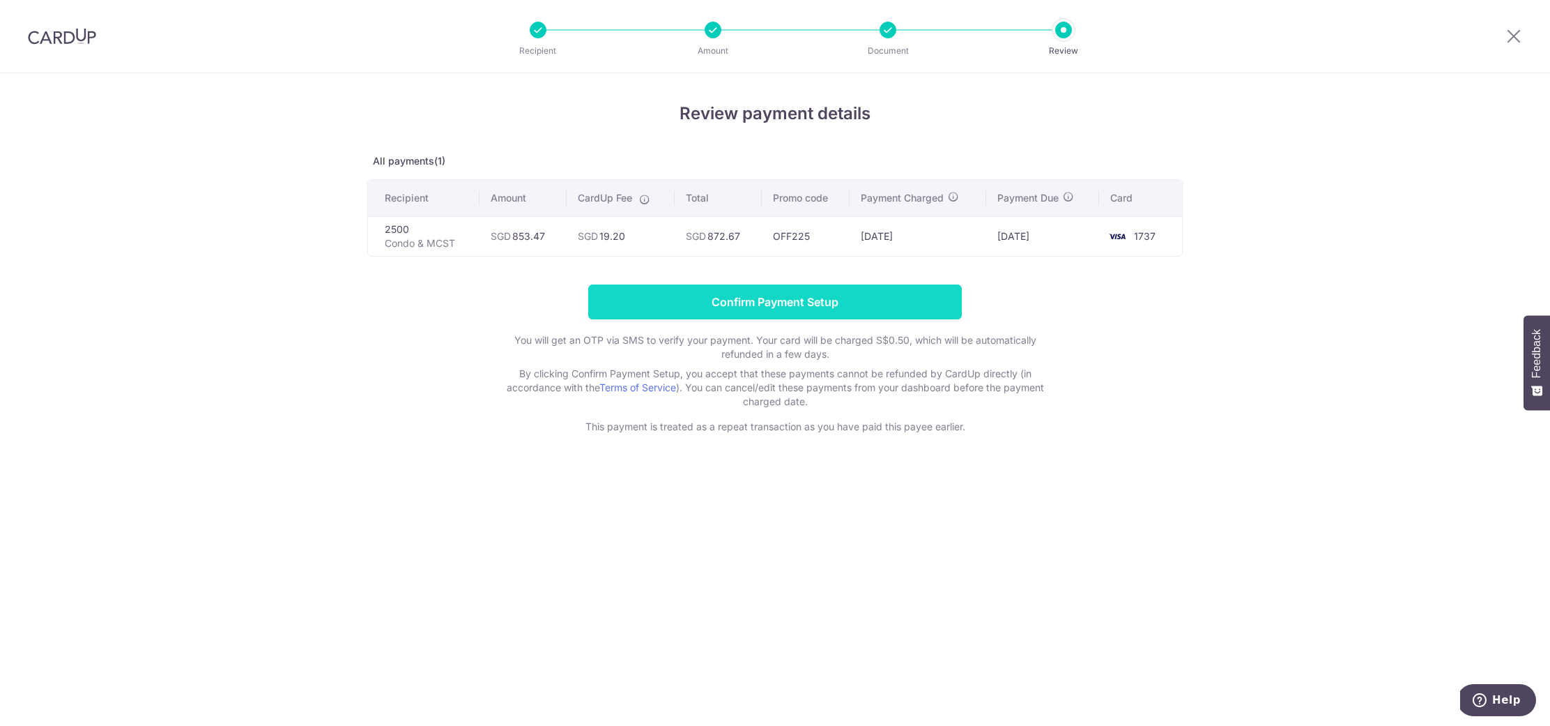
click at [802, 295] on input "Confirm Payment Setup" at bounding box center [775, 301] width 374 height 35
